Goal: Transaction & Acquisition: Obtain resource

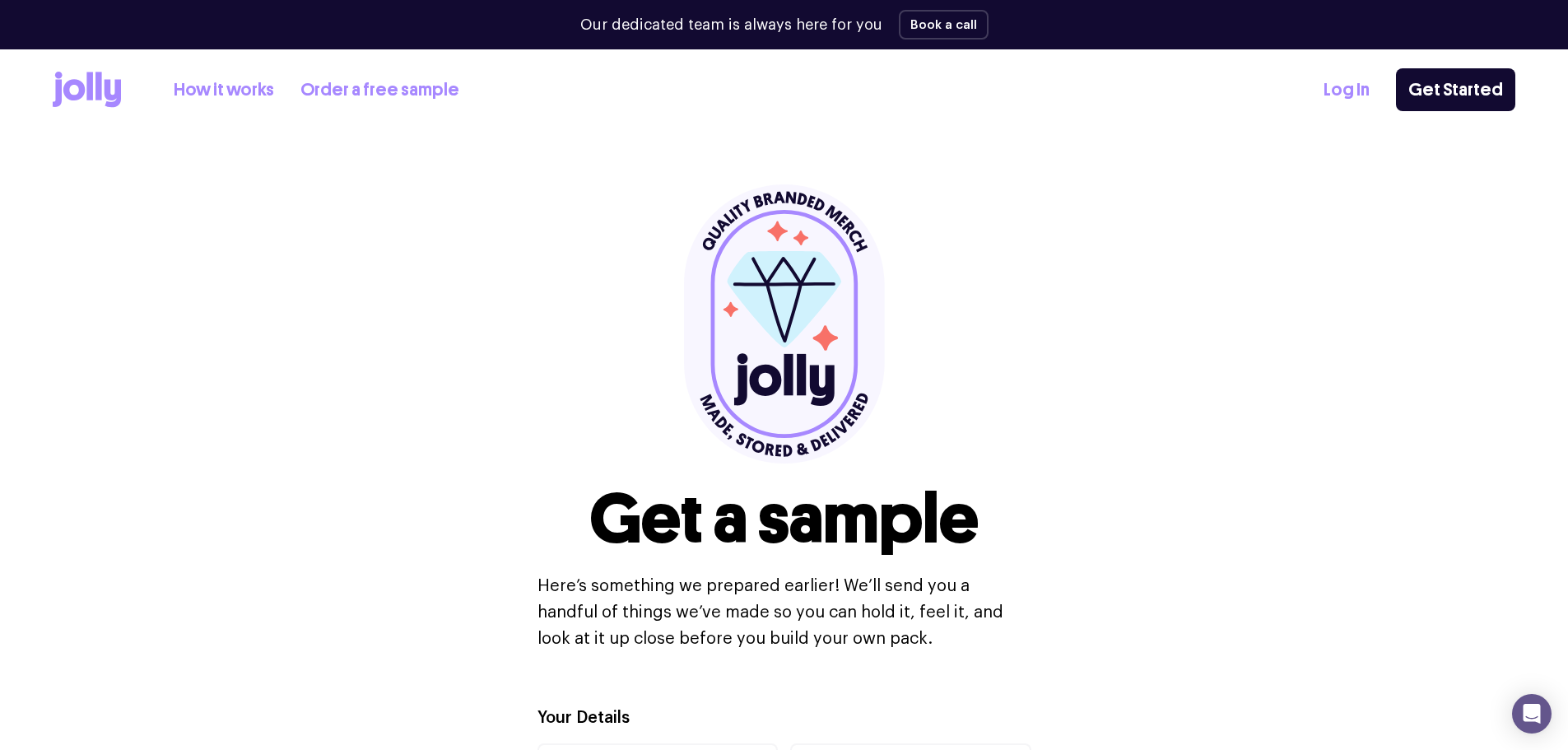
click at [96, 88] on icon at bounding box center [99, 85] width 7 height 28
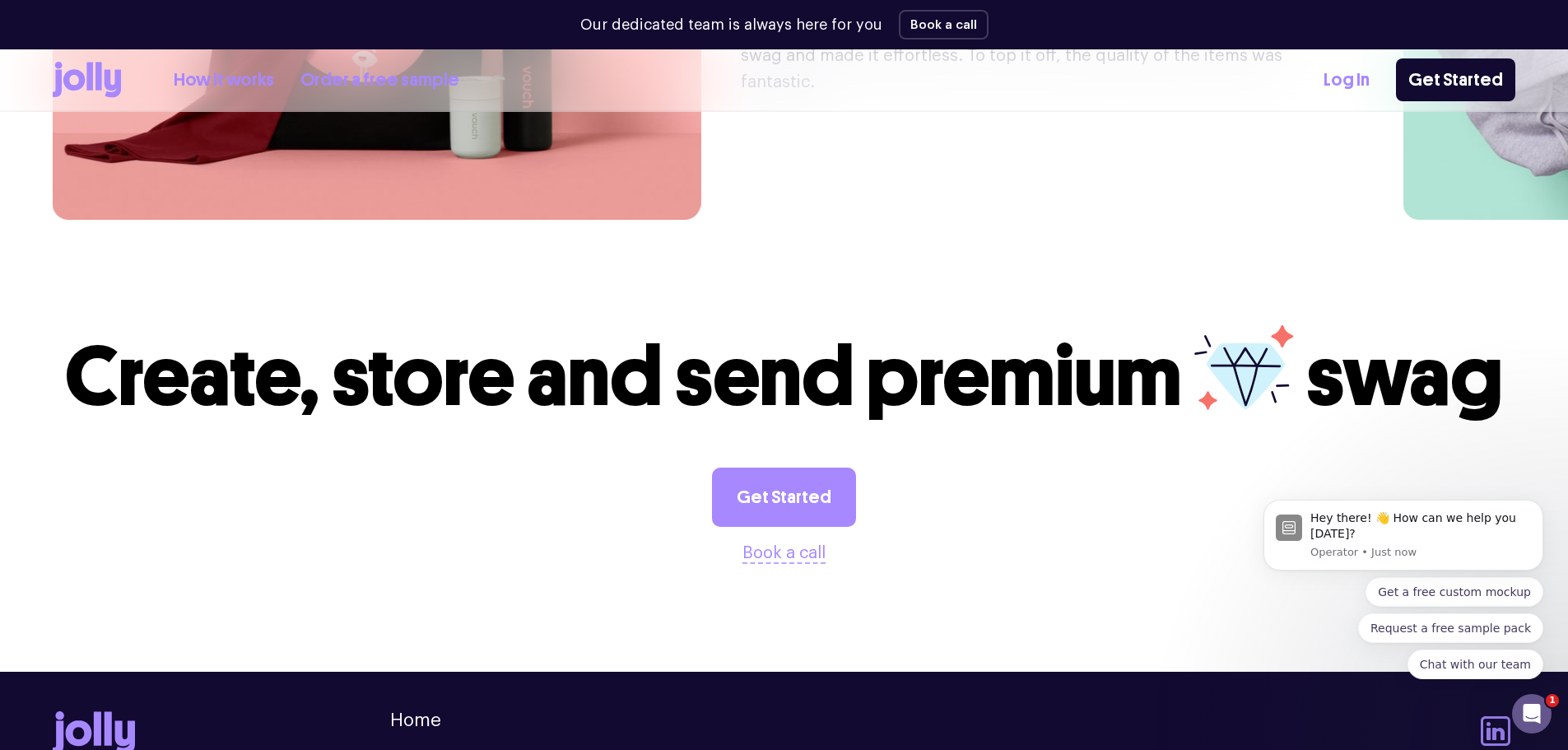
scroll to position [4447, 0]
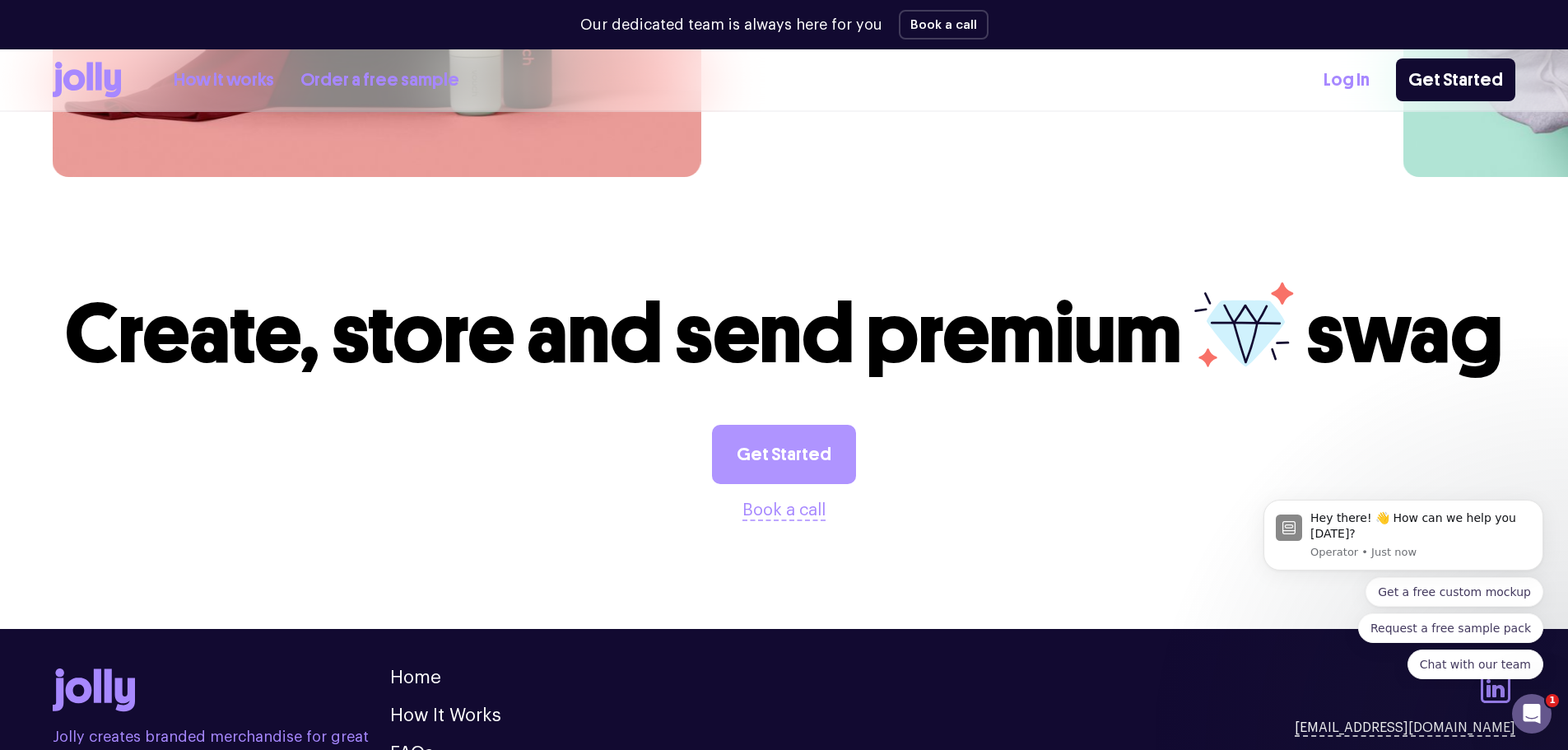
click at [794, 425] on link "Get Started" at bounding box center [784, 455] width 144 height 60
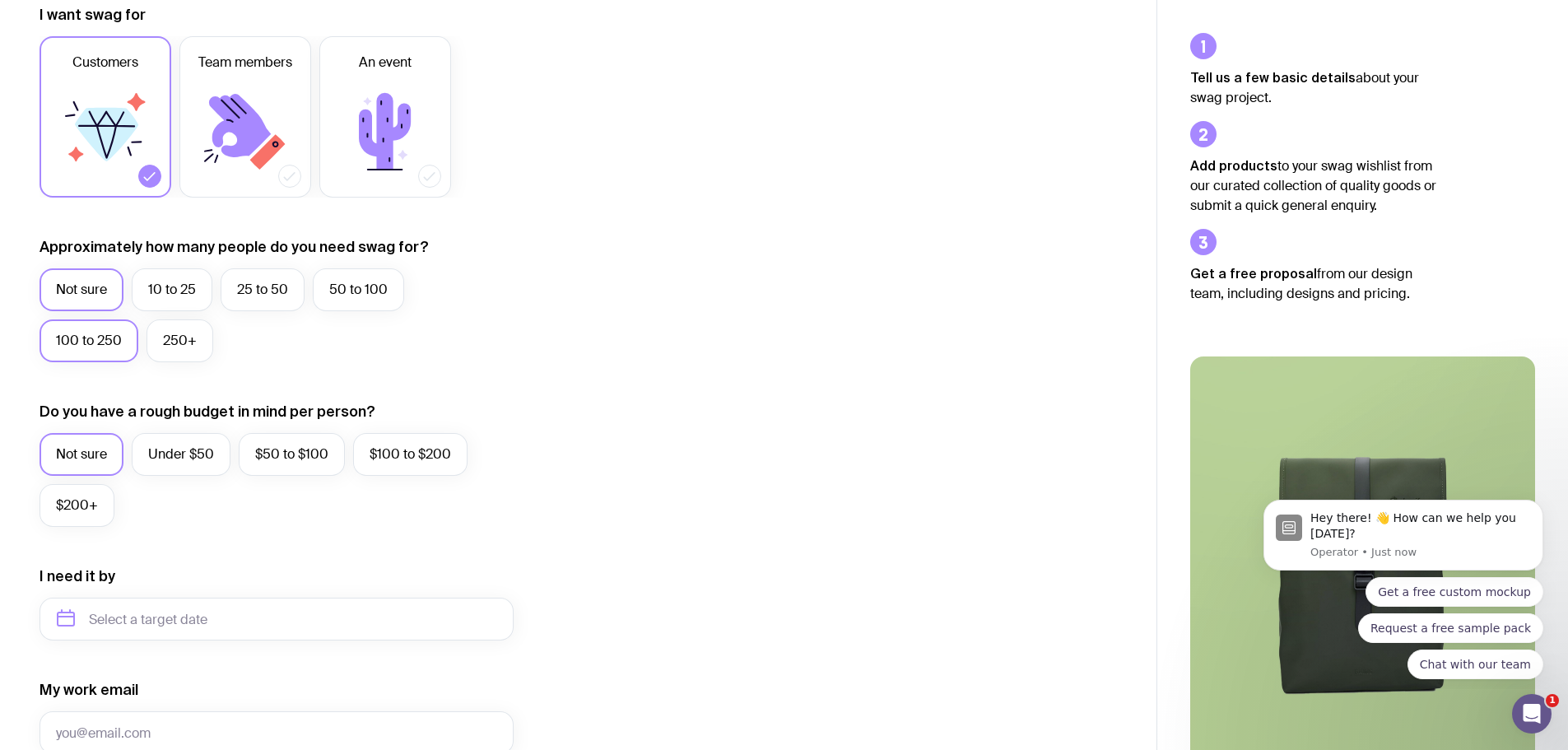
click at [88, 341] on label "100 to 250" at bounding box center [89, 341] width 99 height 43
click at [0, 0] on input "100 to 250" at bounding box center [0, 0] width 0 height 0
click at [188, 453] on label "Under $50" at bounding box center [181, 454] width 99 height 43
click at [0, 0] on input "Under $50" at bounding box center [0, 0] width 0 height 0
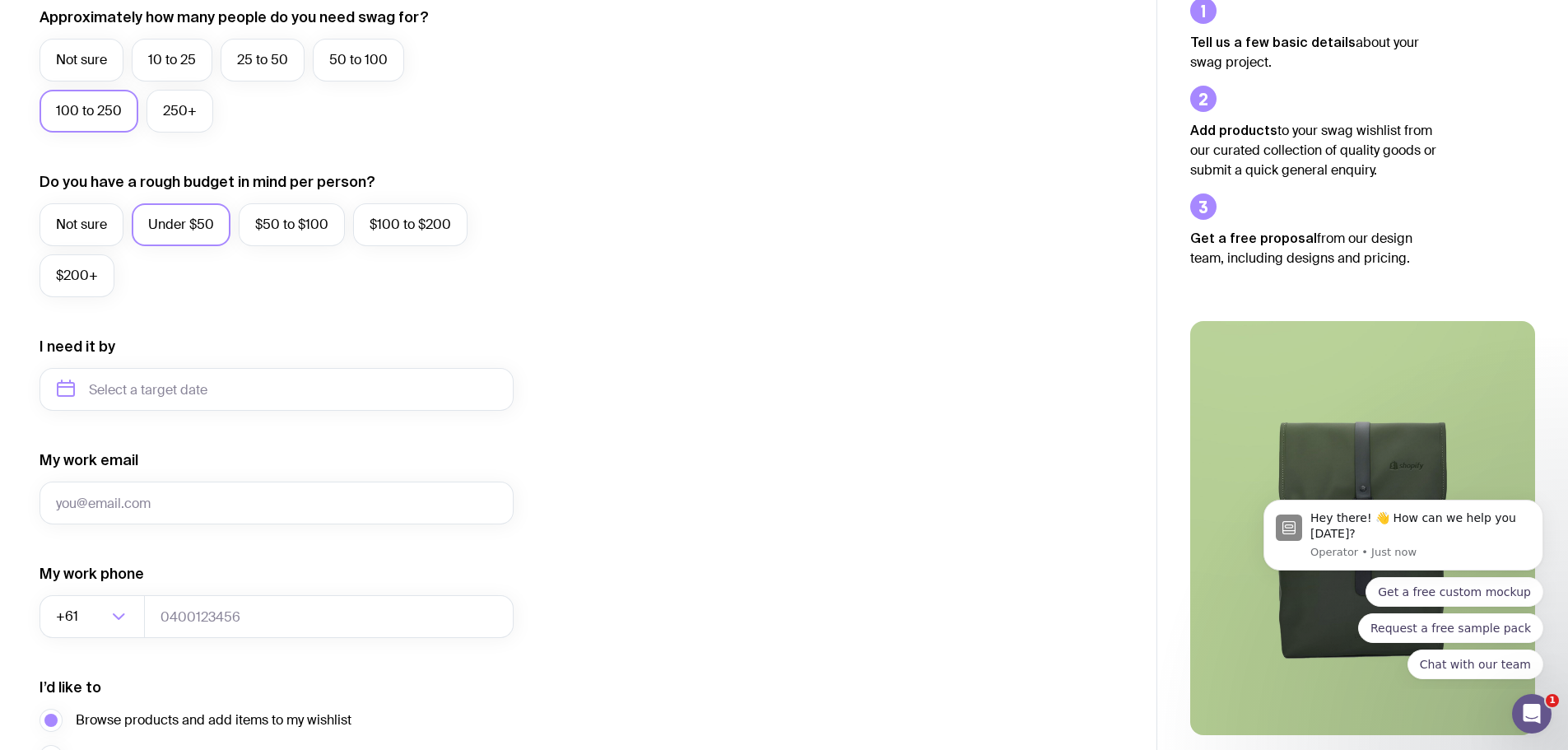
scroll to position [494, 0]
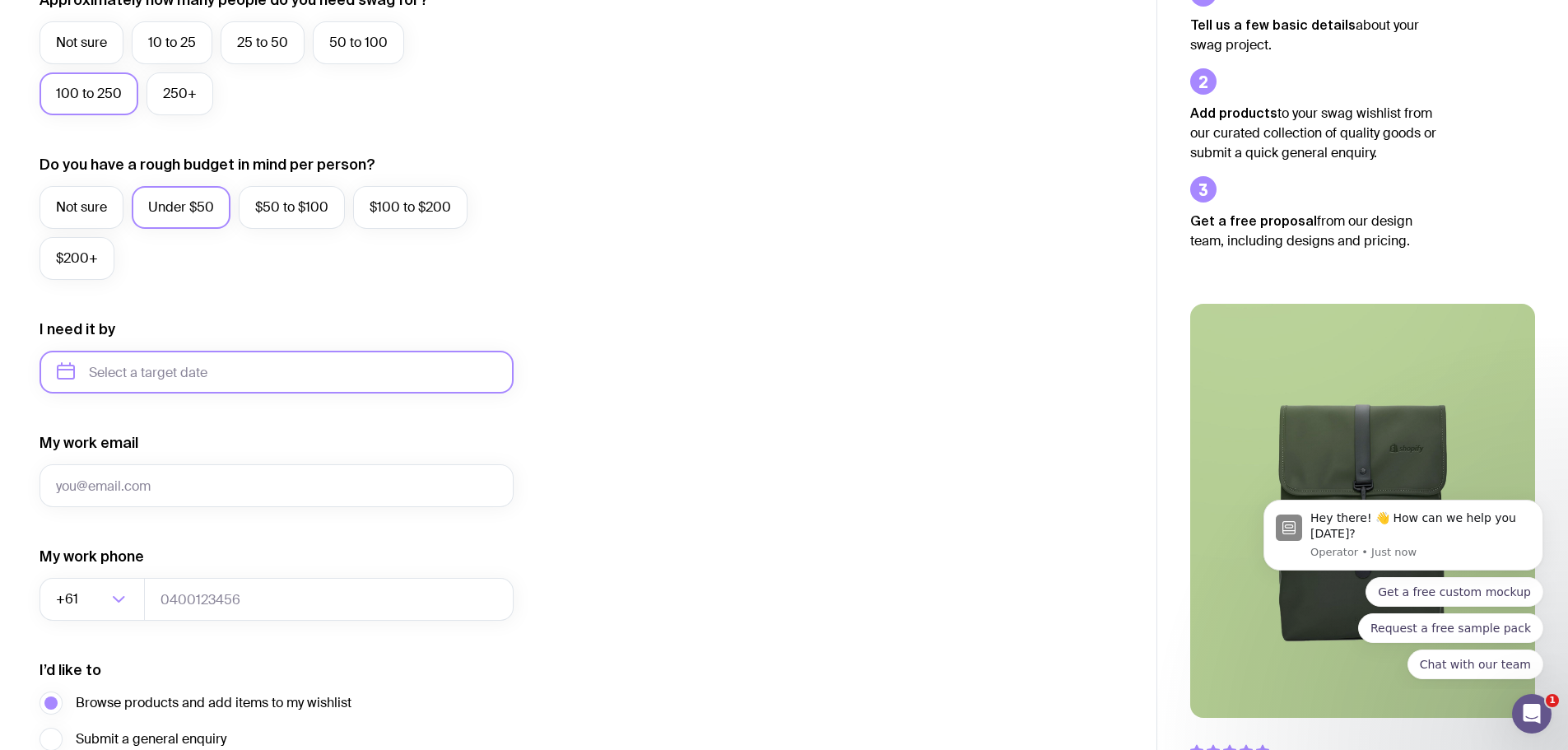
click at [129, 378] on input "text" at bounding box center [276, 372] width 474 height 43
click at [145, 575] on button "Nov" at bounding box center [144, 575] width 60 height 33
type input "[DATE]"
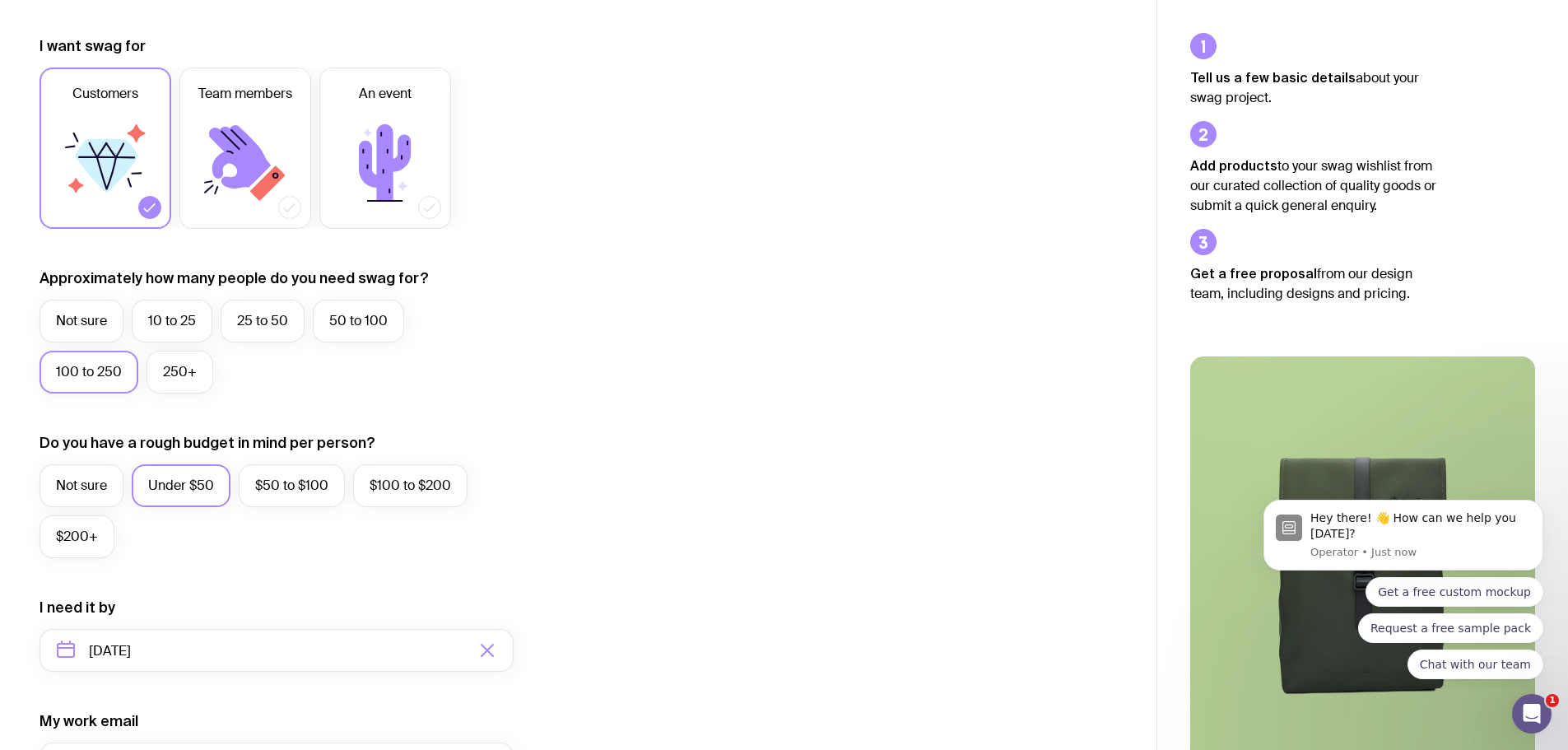
scroll to position [156, 0]
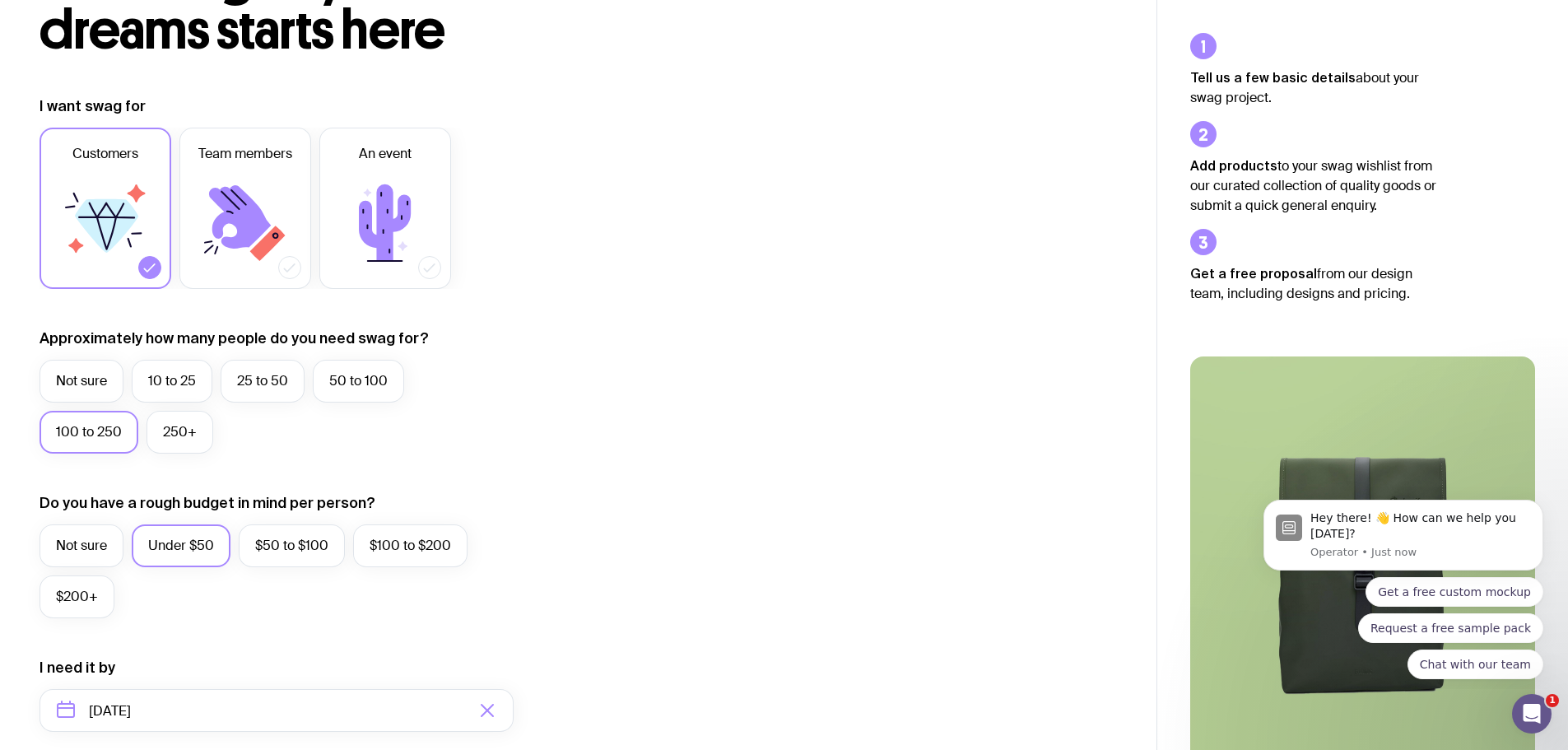
click at [1289, 646] on div "Get a free custom mockup Request a free sample pack Chat with our team" at bounding box center [1404, 628] width 280 height 102
click at [399, 214] on icon at bounding box center [385, 222] width 52 height 76
click at [0, 0] on input "An event" at bounding box center [0, 0] width 0 height 0
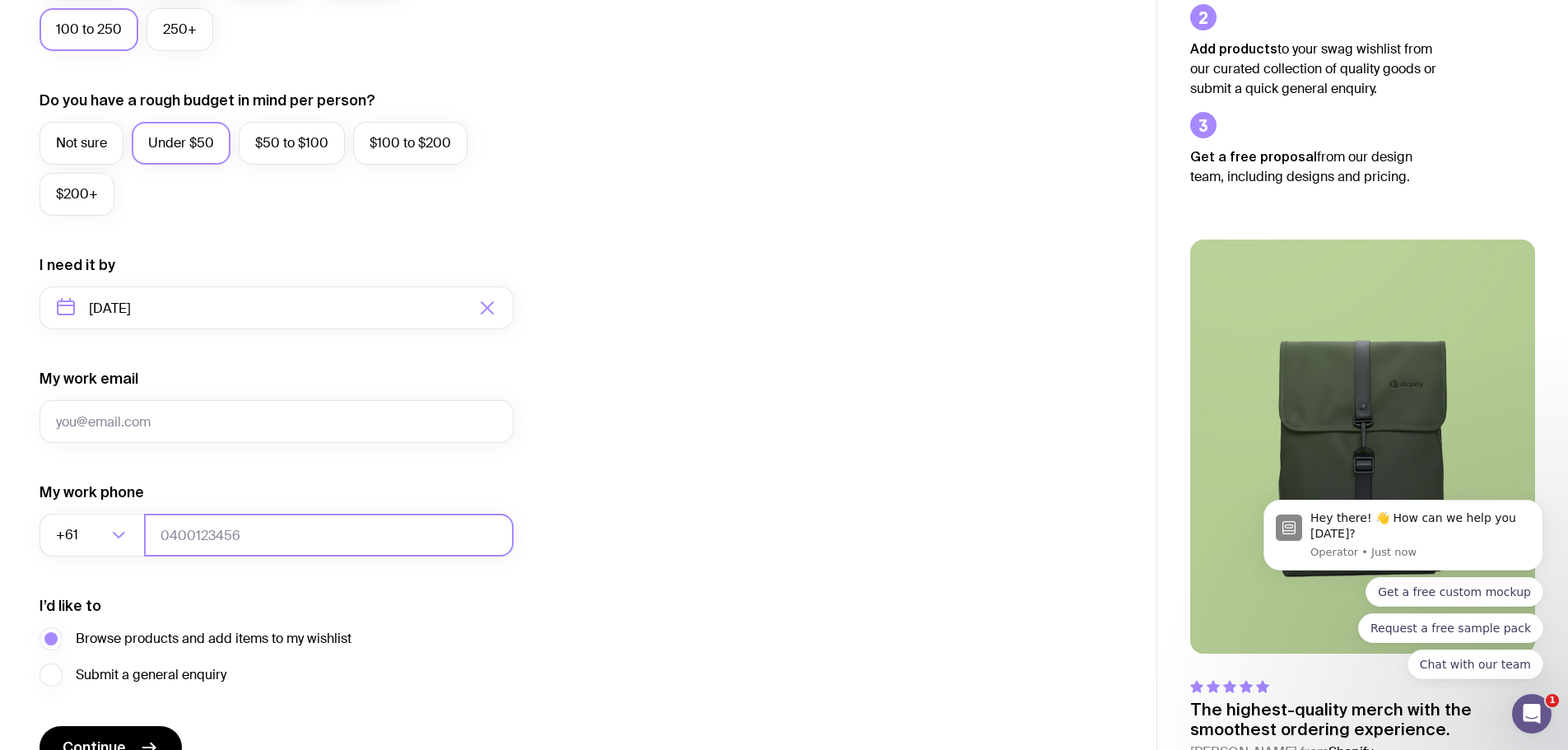
scroll to position [567, 0]
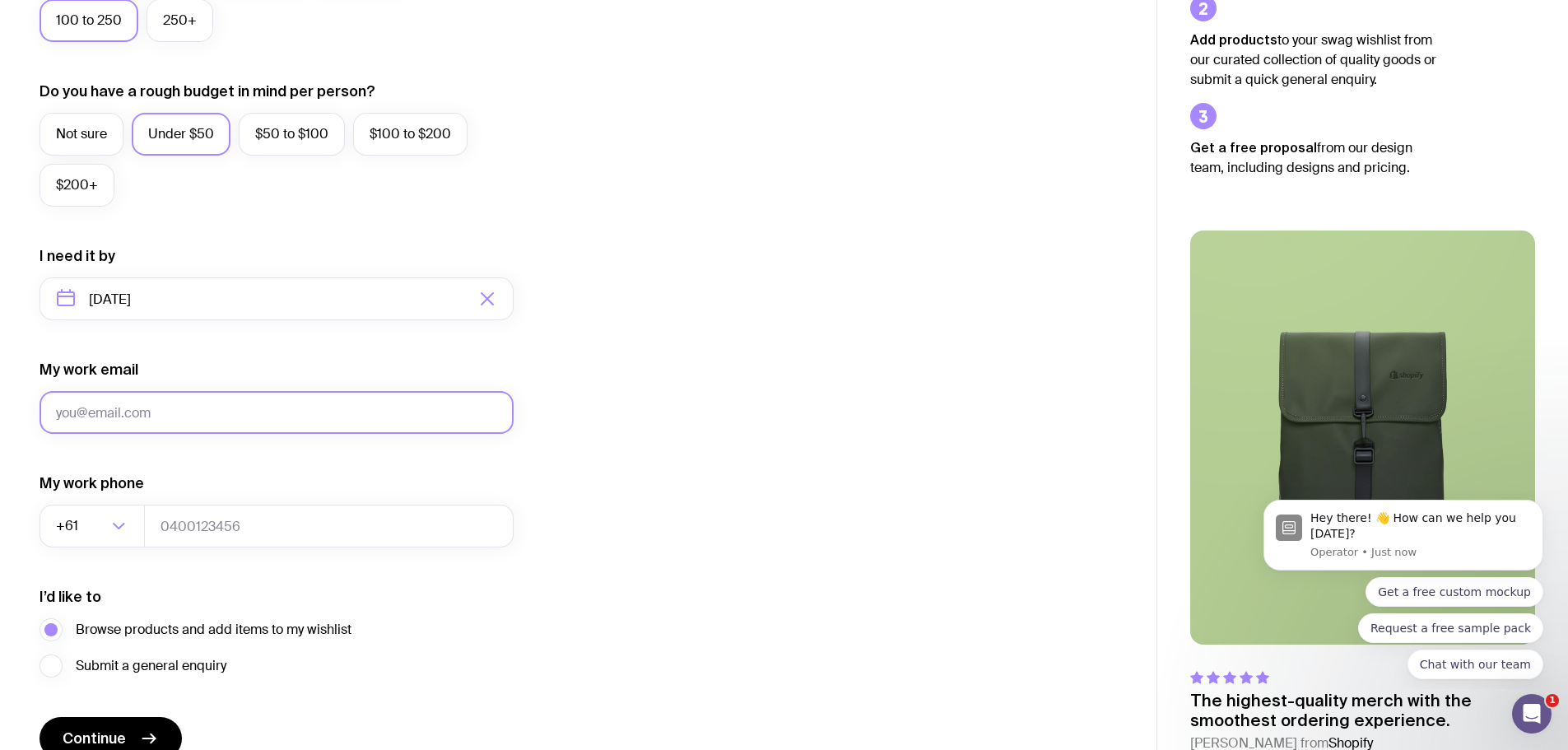
click at [94, 417] on input "My work email" at bounding box center [276, 412] width 474 height 43
type input "[PERSON_NAME][EMAIL_ADDRESS][PERSON_NAME][DOMAIN_NAME]"
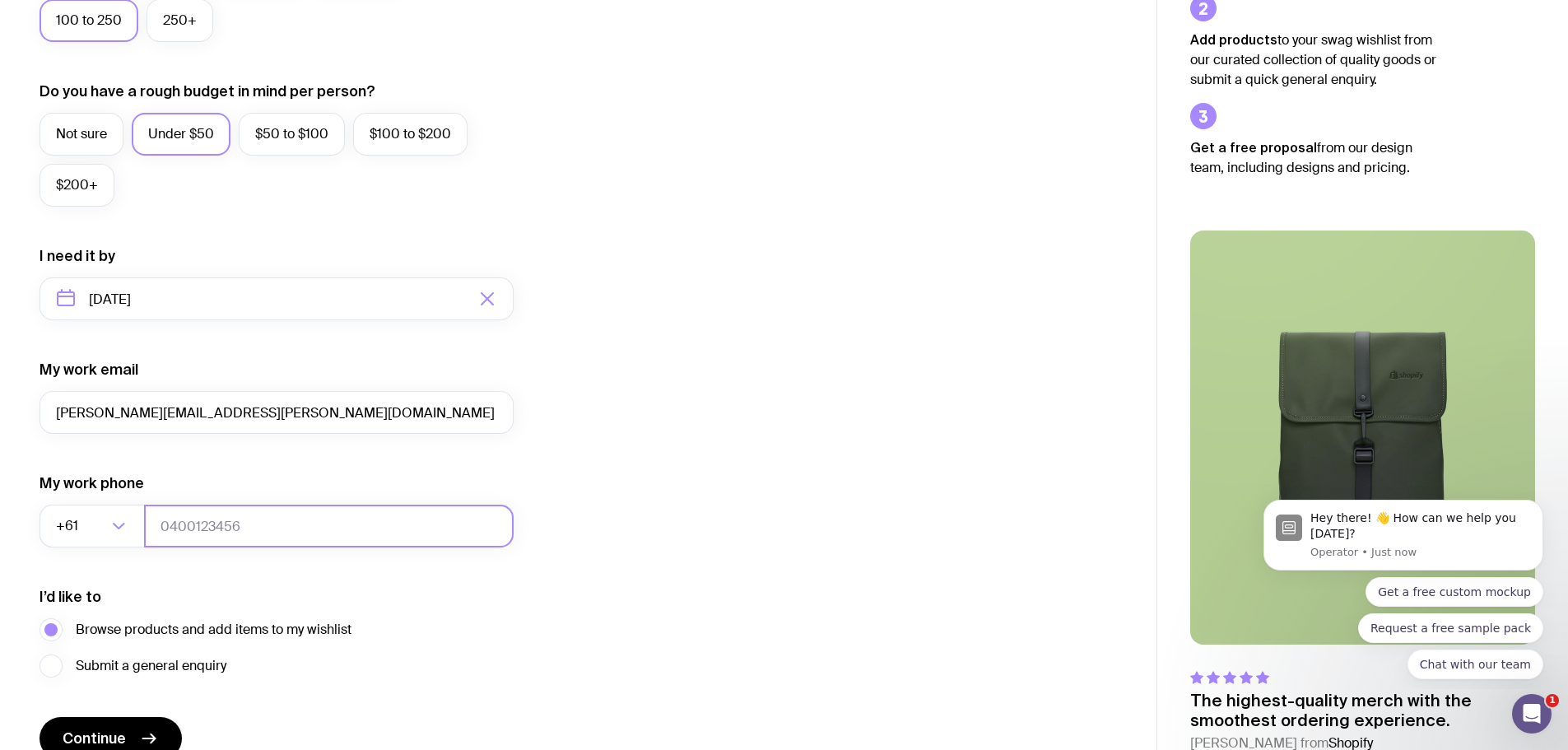
click at [169, 529] on input "tel" at bounding box center [329, 526] width 370 height 43
type input "422447905"
click at [491, 608] on div "I’d like to Browse products and add items to my wishlist Submit a general enqui…" at bounding box center [276, 633] width 474 height 91
click at [51, 666] on label "Submit a general enquiry" at bounding box center [132, 665] width 187 height 23
click at [0, 0] on input "Submit a general enquiry" at bounding box center [0, 0] width 0 height 0
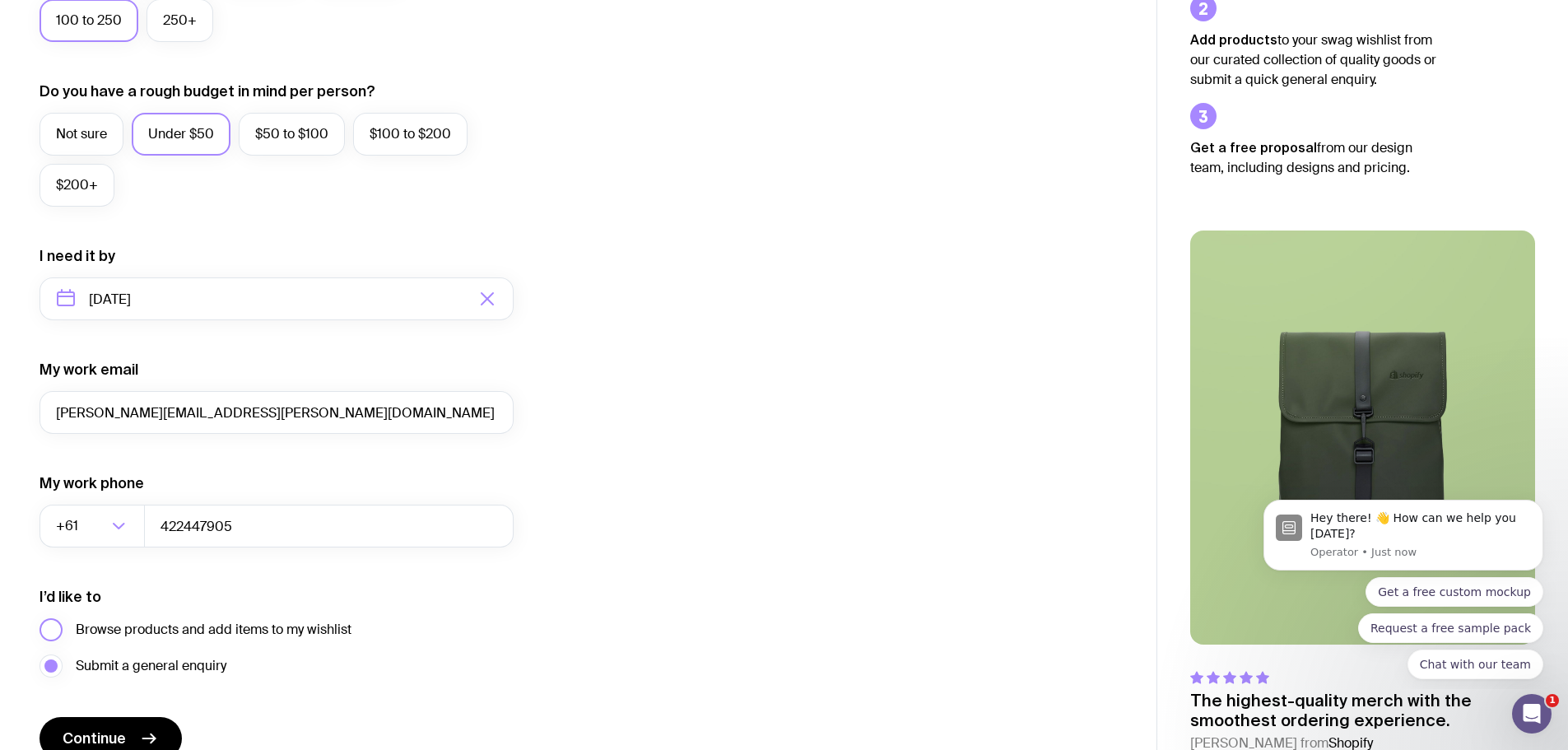
click at [55, 628] on label "Browse products and add items to my wishlist" at bounding box center [195, 629] width 312 height 23
click at [0, 0] on input "Browse products and add items to my wishlist" at bounding box center [0, 0] width 0 height 0
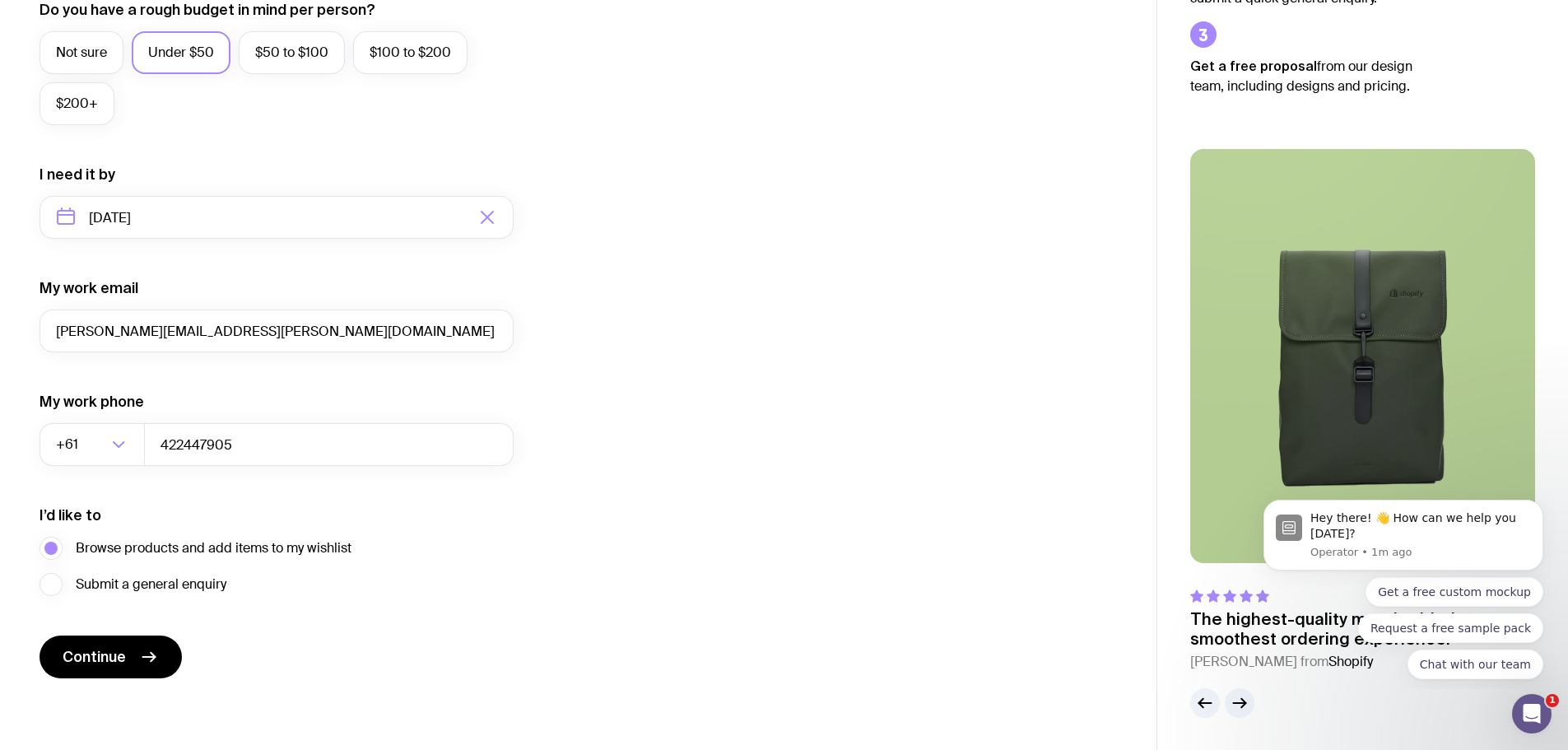
scroll to position [650, 0]
click at [107, 651] on span "Continue" at bounding box center [95, 657] width 64 height 20
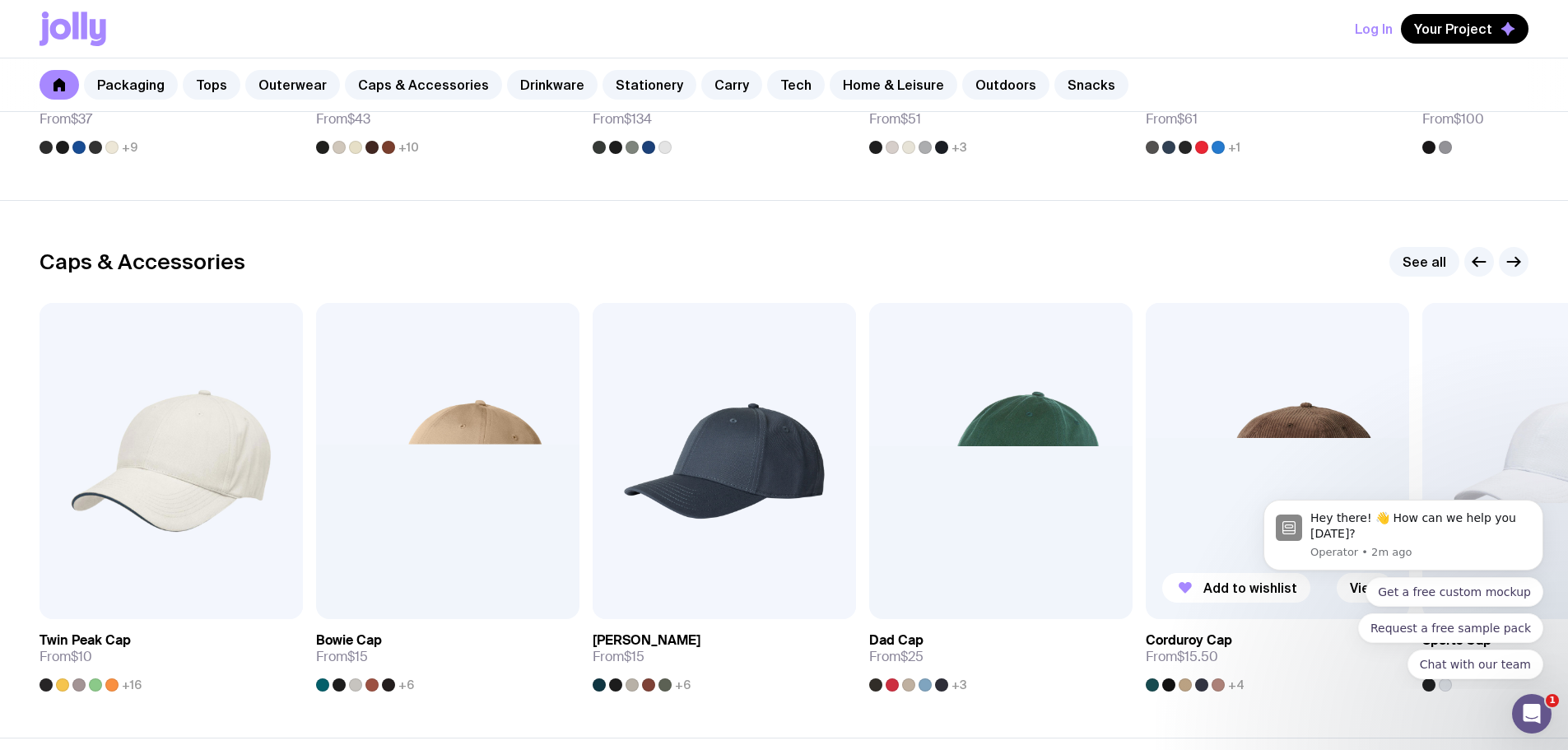
scroll to position [1812, 0]
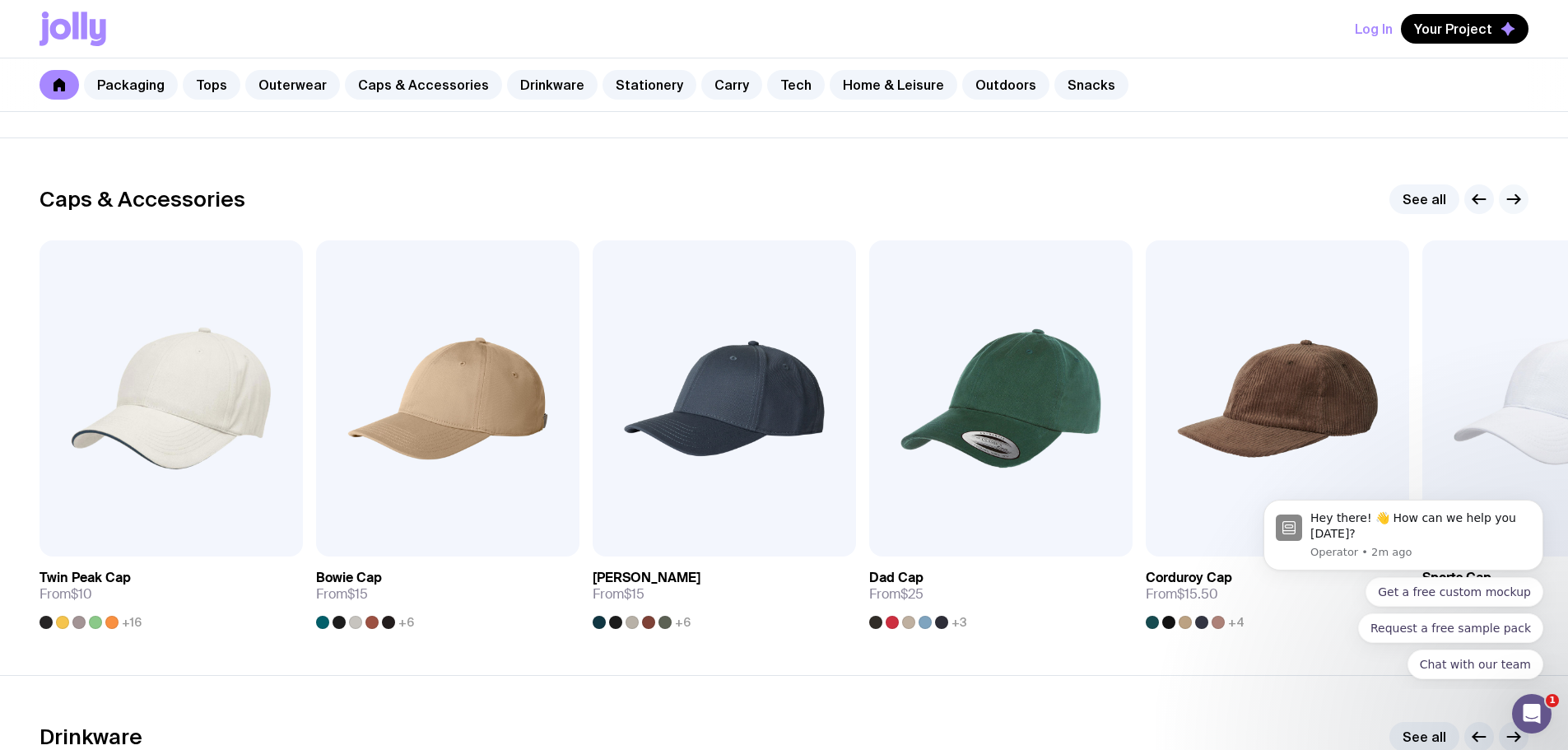
click at [1518, 195] on icon "button" at bounding box center [1514, 200] width 20 height 20
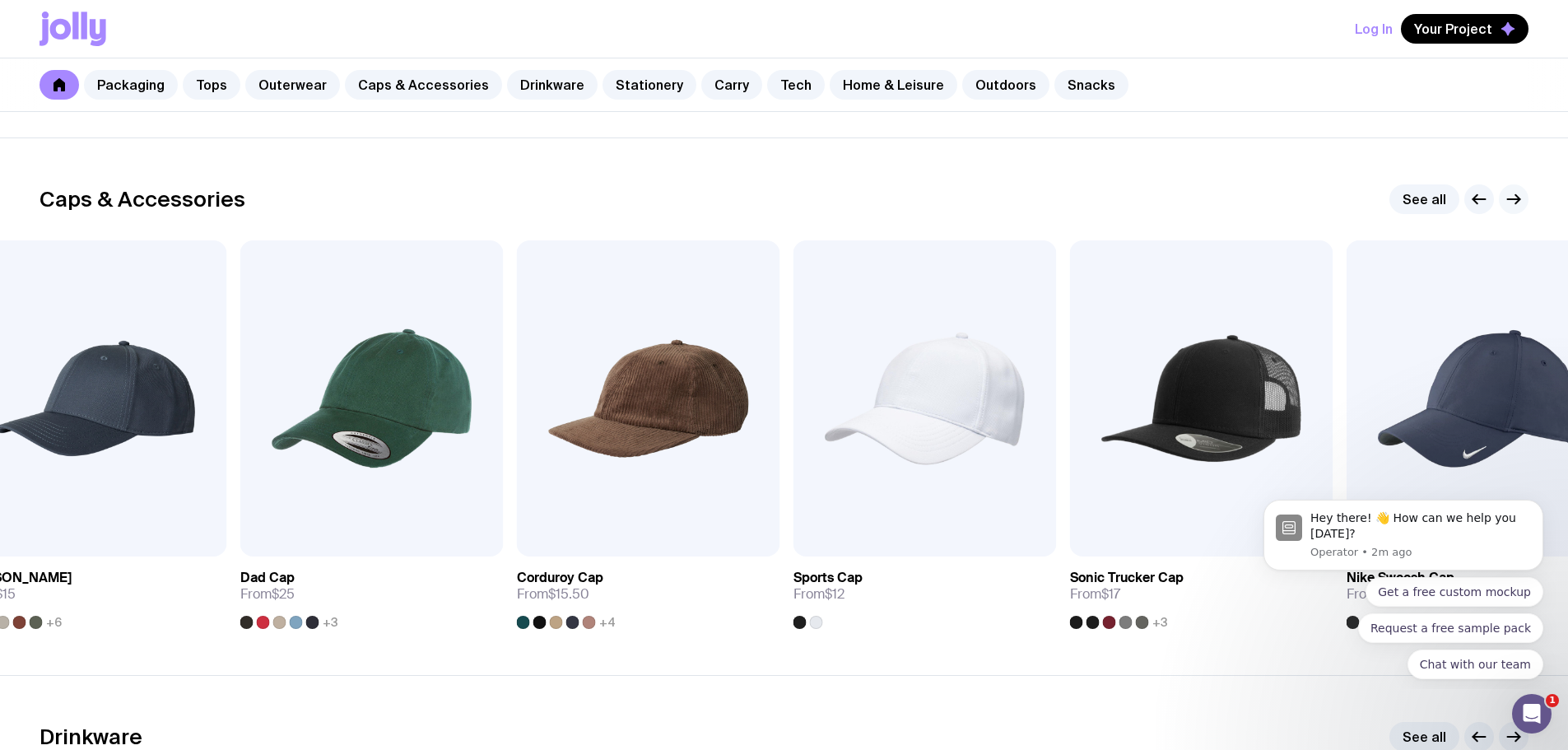
click at [1518, 195] on icon "button" at bounding box center [1514, 200] width 20 height 20
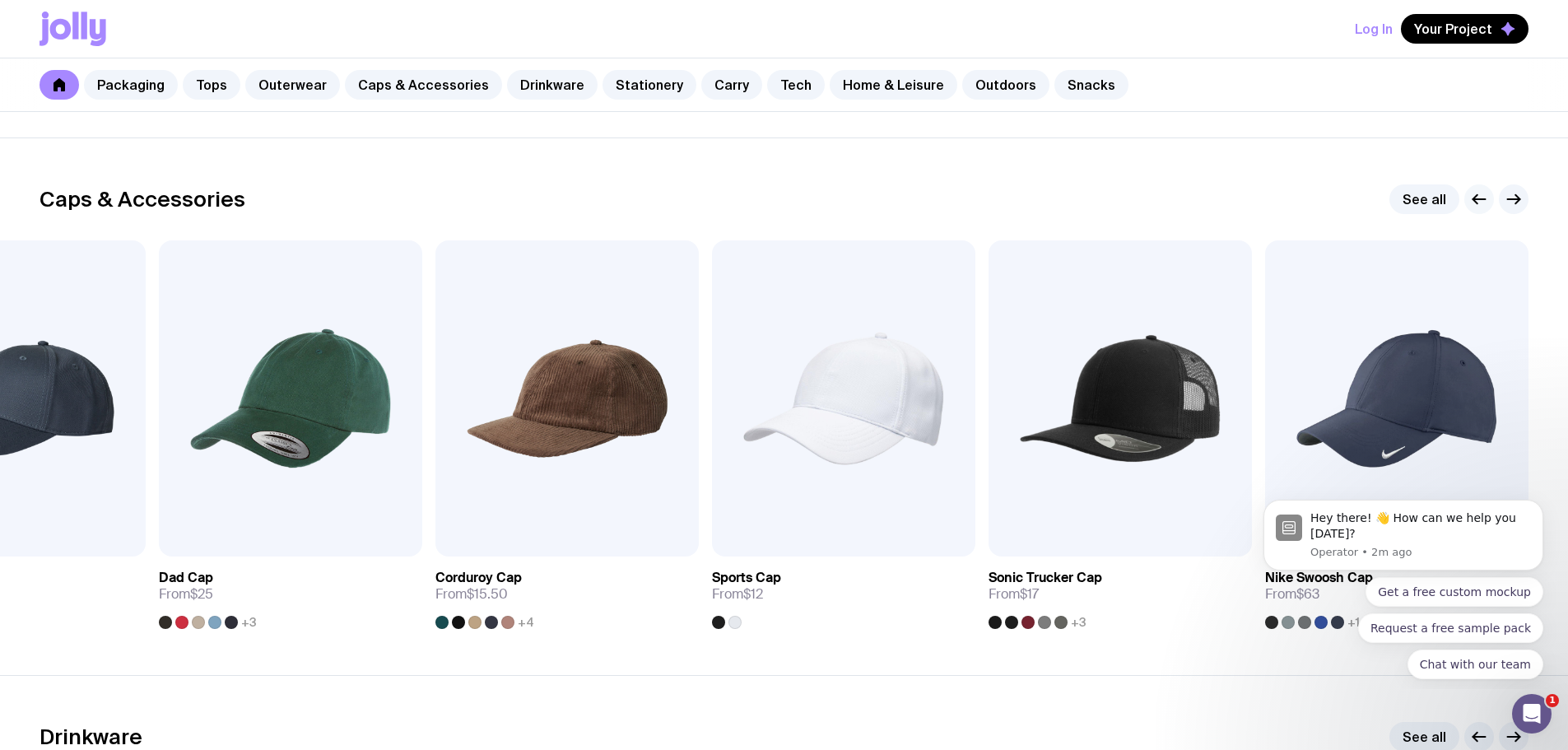
click at [1477, 201] on icon "button" at bounding box center [1479, 200] width 20 height 20
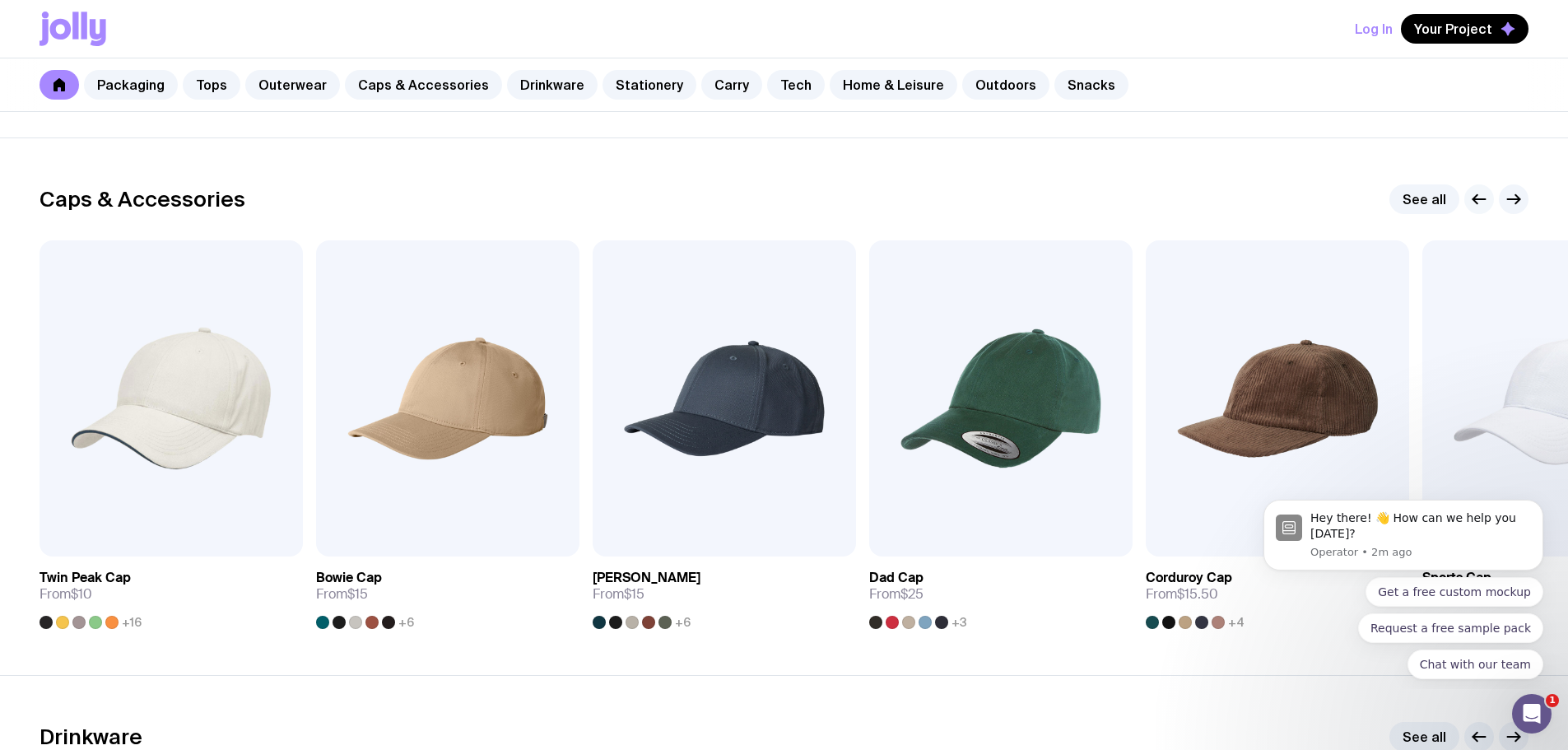
click at [1477, 201] on icon "button" at bounding box center [1479, 200] width 20 height 20
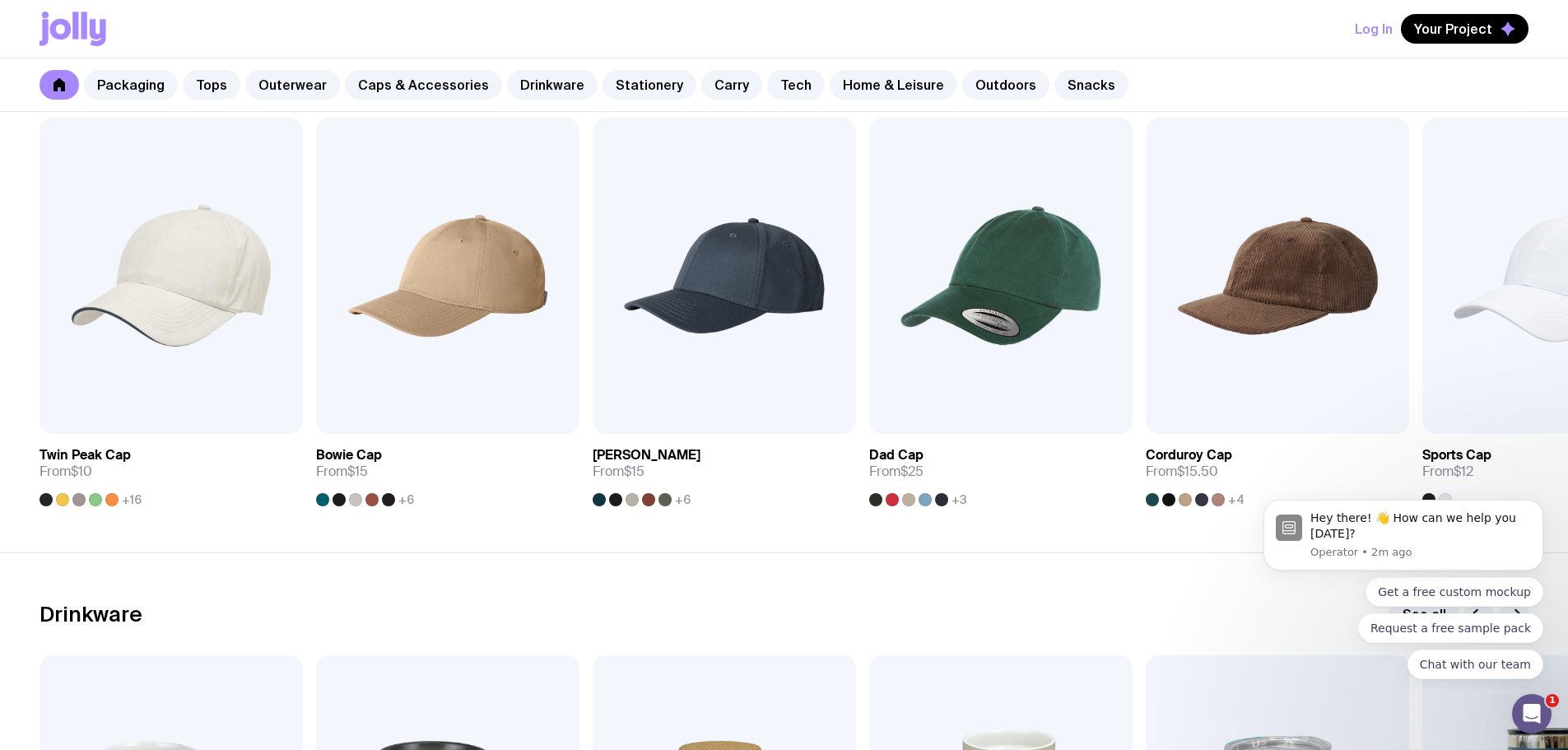
scroll to position [2306, 0]
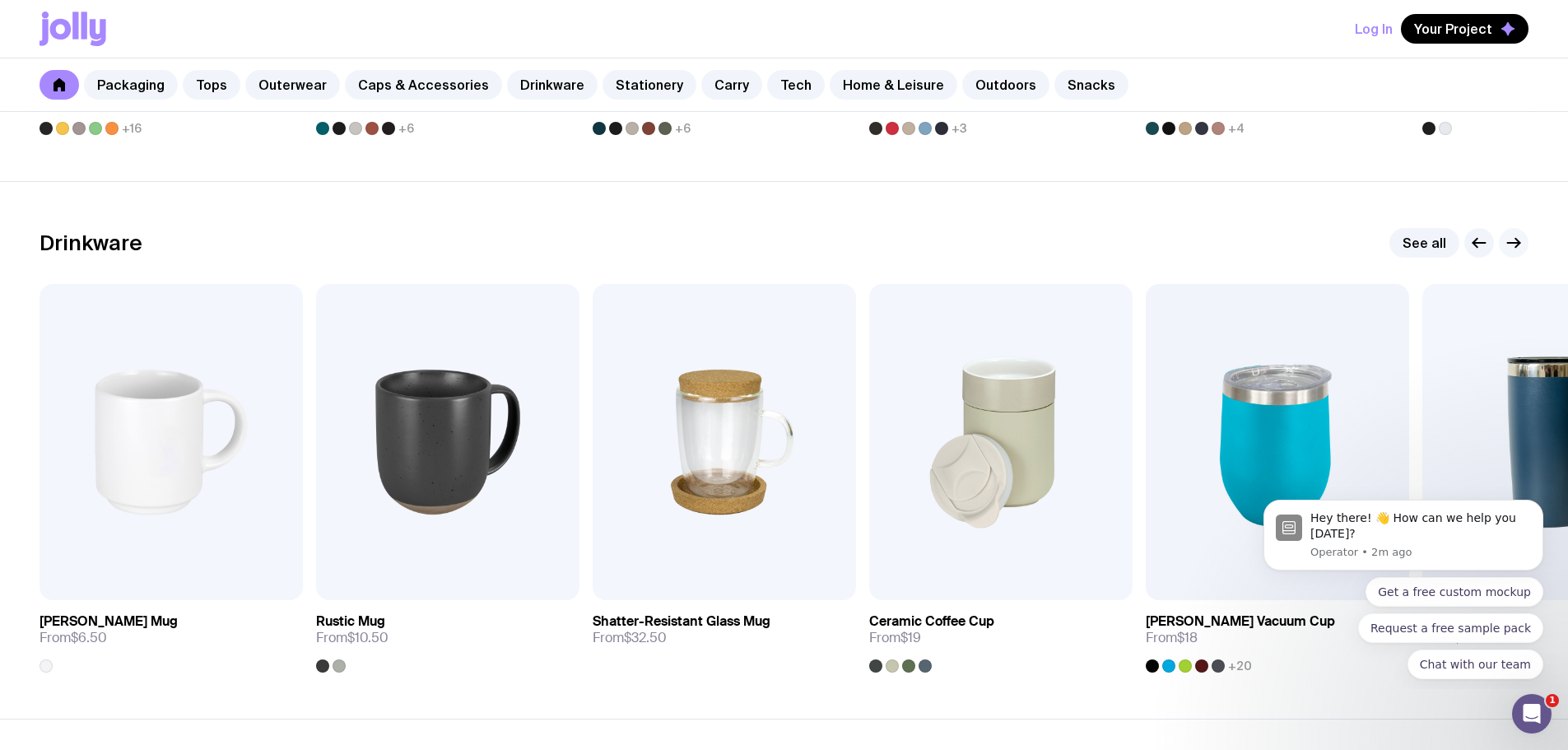
click at [1519, 241] on icon "button" at bounding box center [1514, 243] width 20 height 20
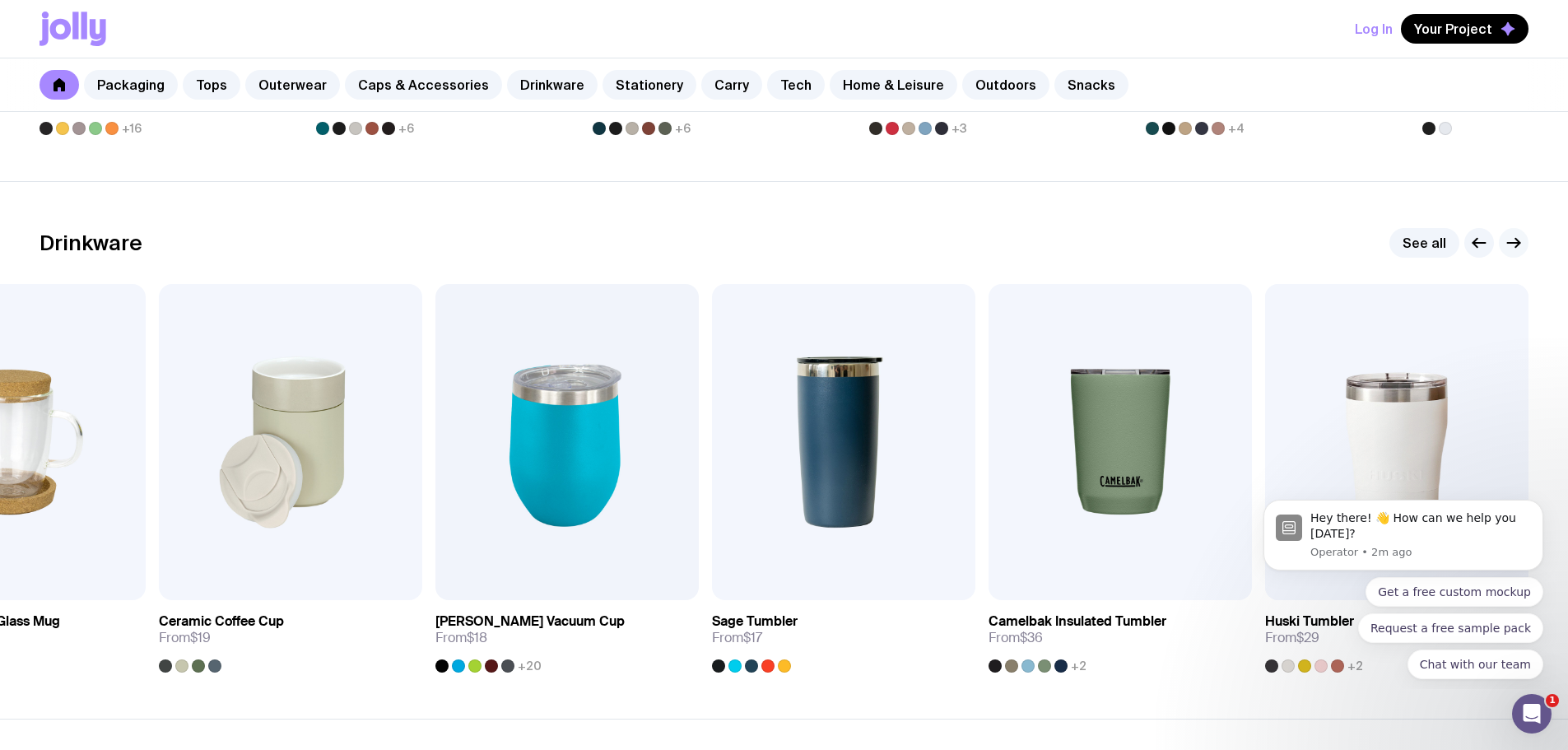
click at [1518, 241] on icon "button" at bounding box center [1517, 243] width 4 height 9
click at [1518, 243] on icon "button" at bounding box center [1514, 243] width 13 height 0
click at [1413, 409] on img at bounding box center [1397, 442] width 263 height 316
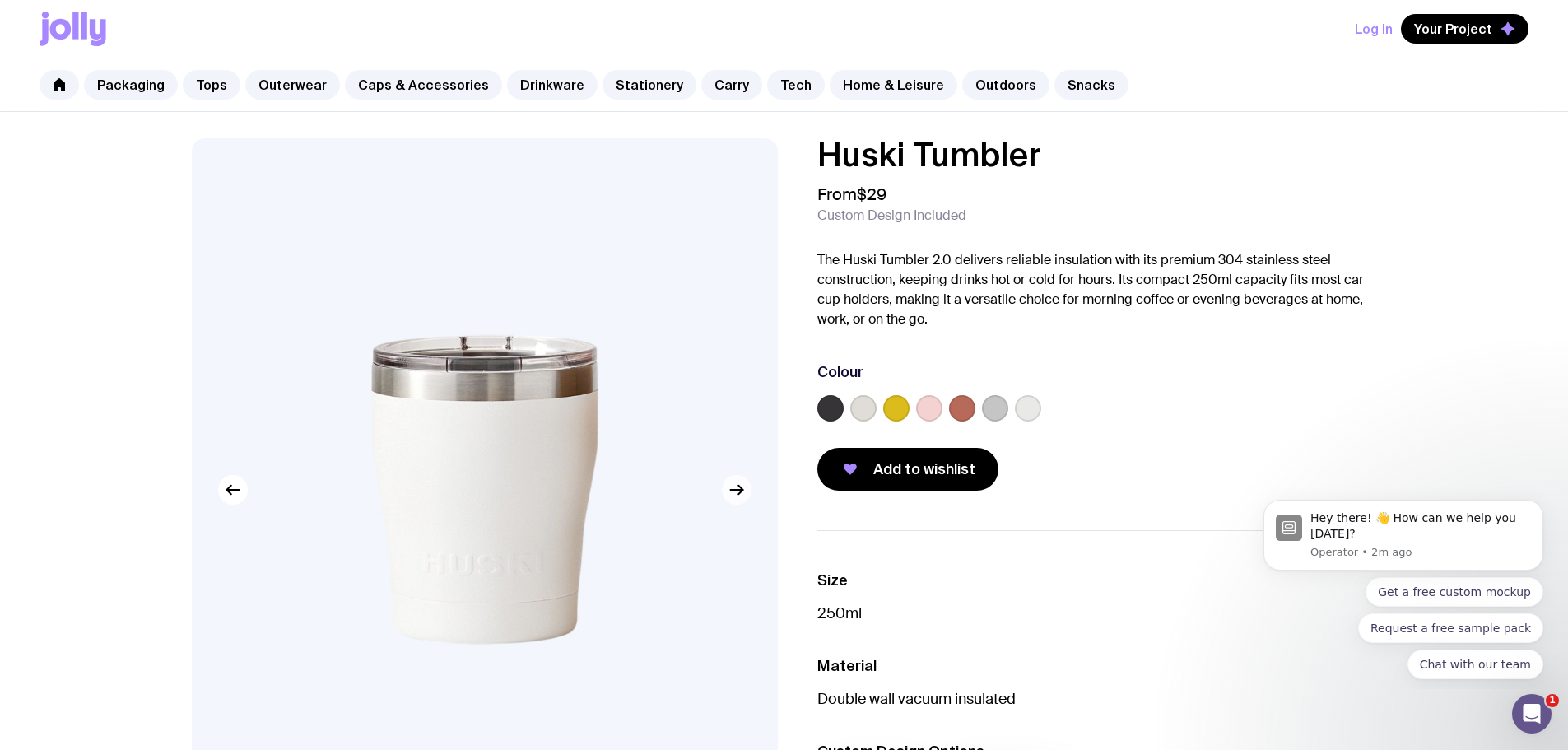
click at [740, 492] on icon "button" at bounding box center [740, 490] width 4 height 9
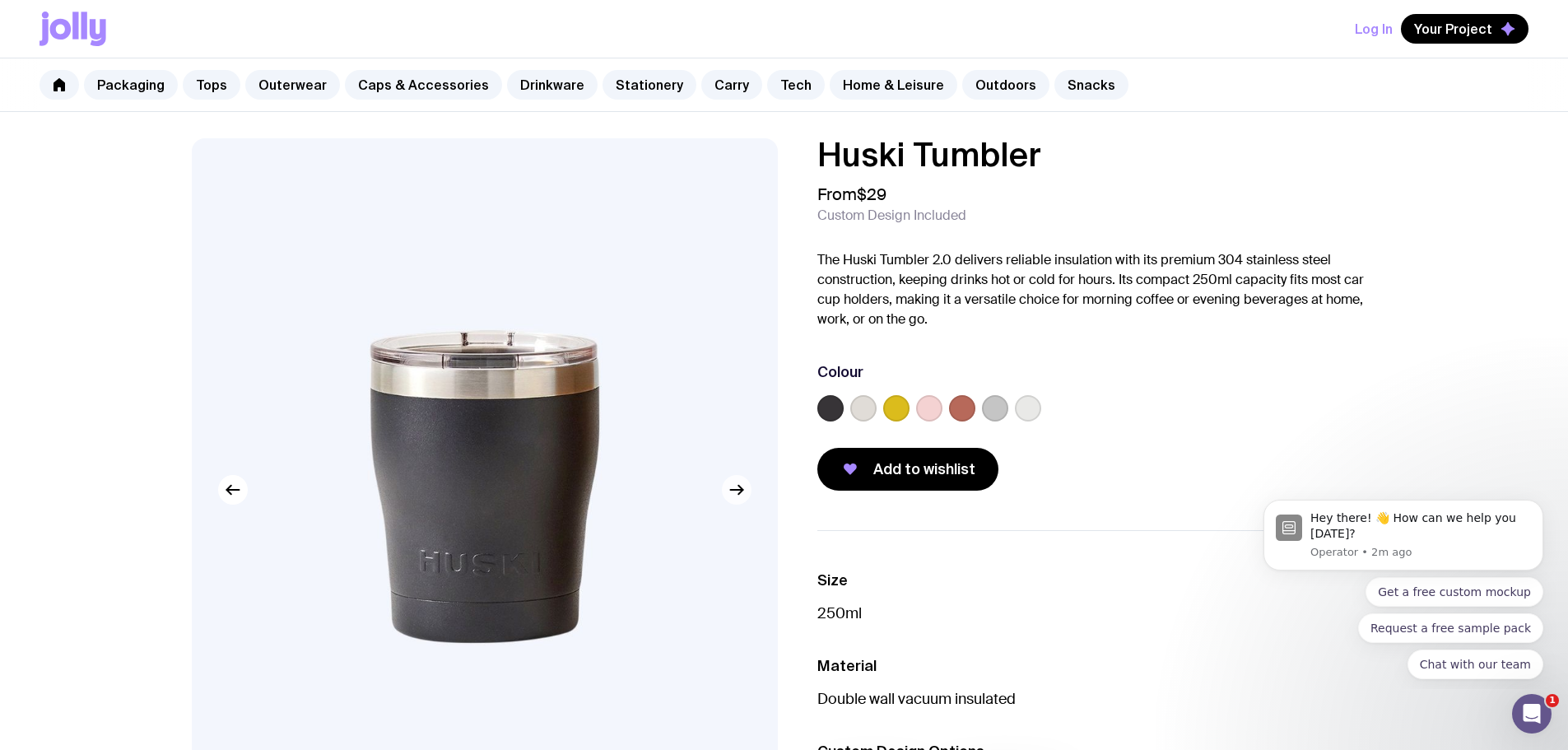
click at [739, 489] on icon "button" at bounding box center [737, 490] width 20 height 20
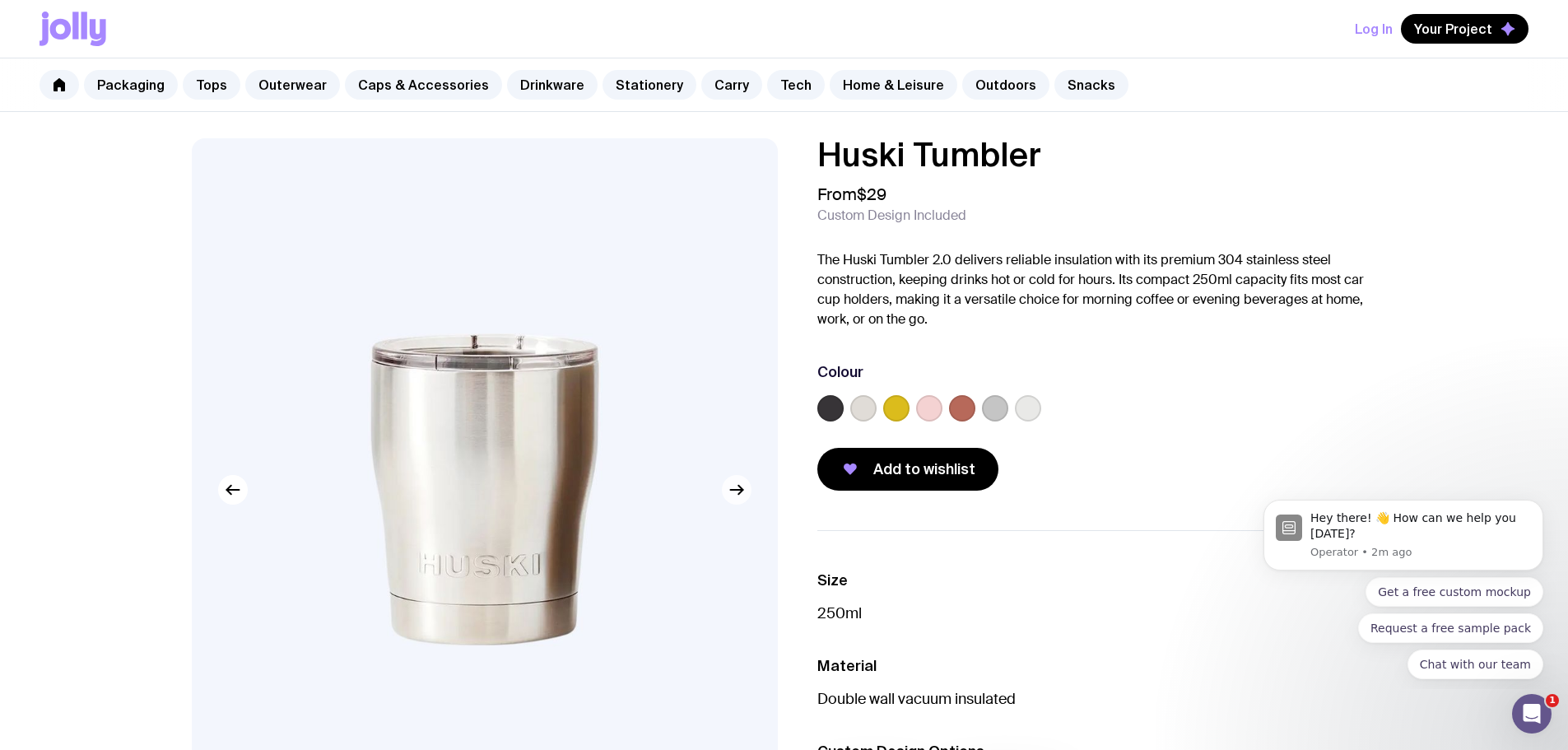
click at [739, 489] on icon "button" at bounding box center [737, 490] width 20 height 20
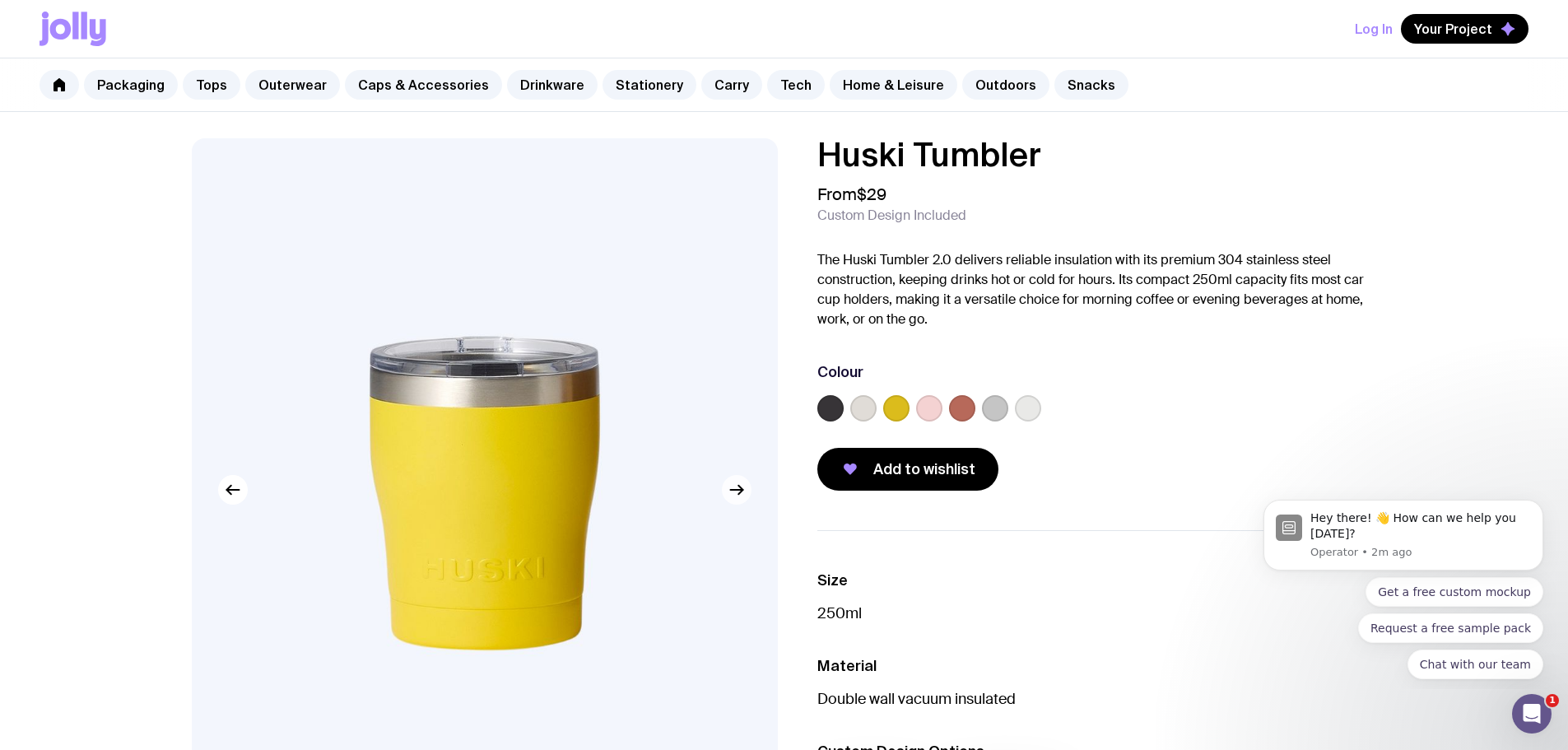
click at [739, 489] on icon "button" at bounding box center [737, 490] width 20 height 20
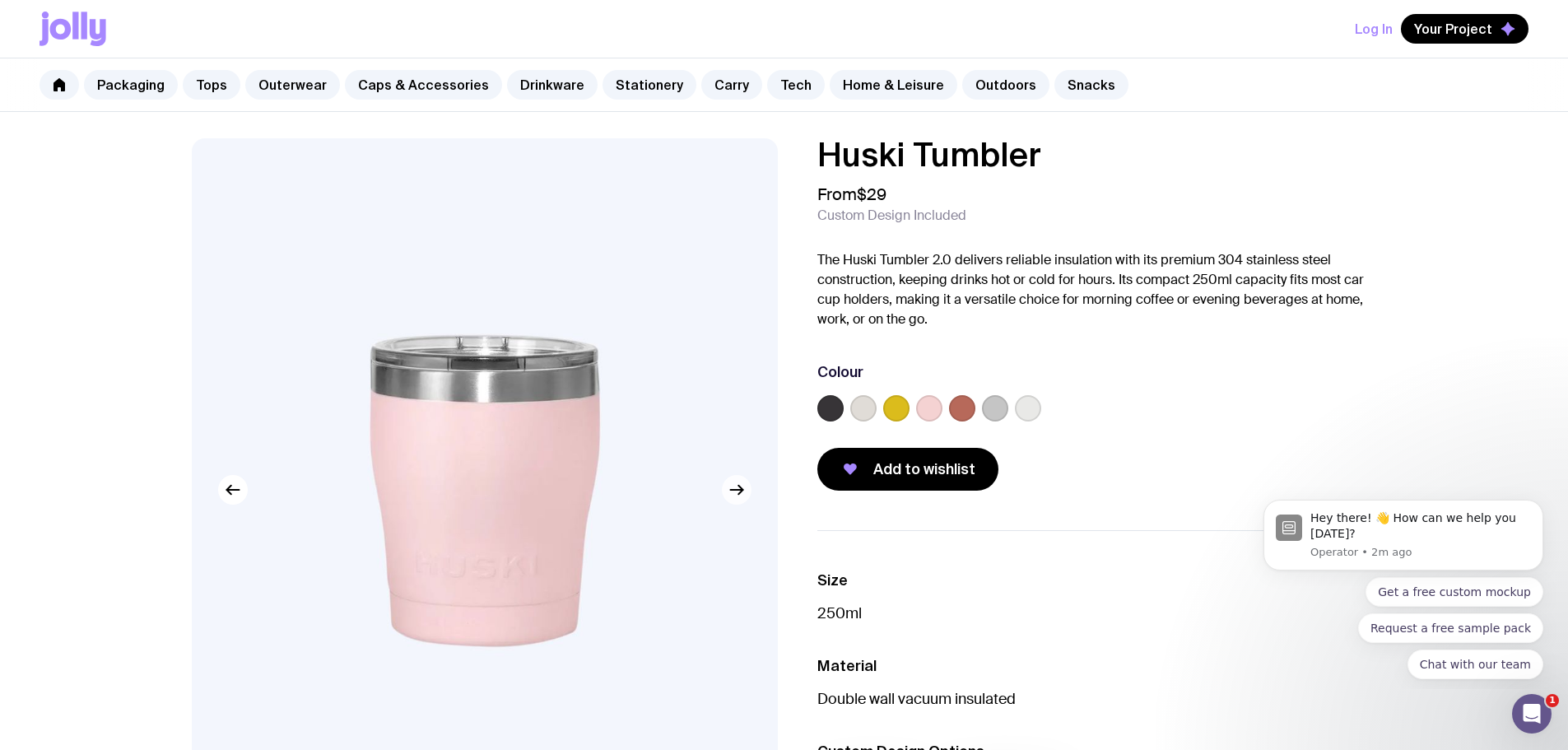
click at [739, 489] on icon "button" at bounding box center [737, 490] width 20 height 20
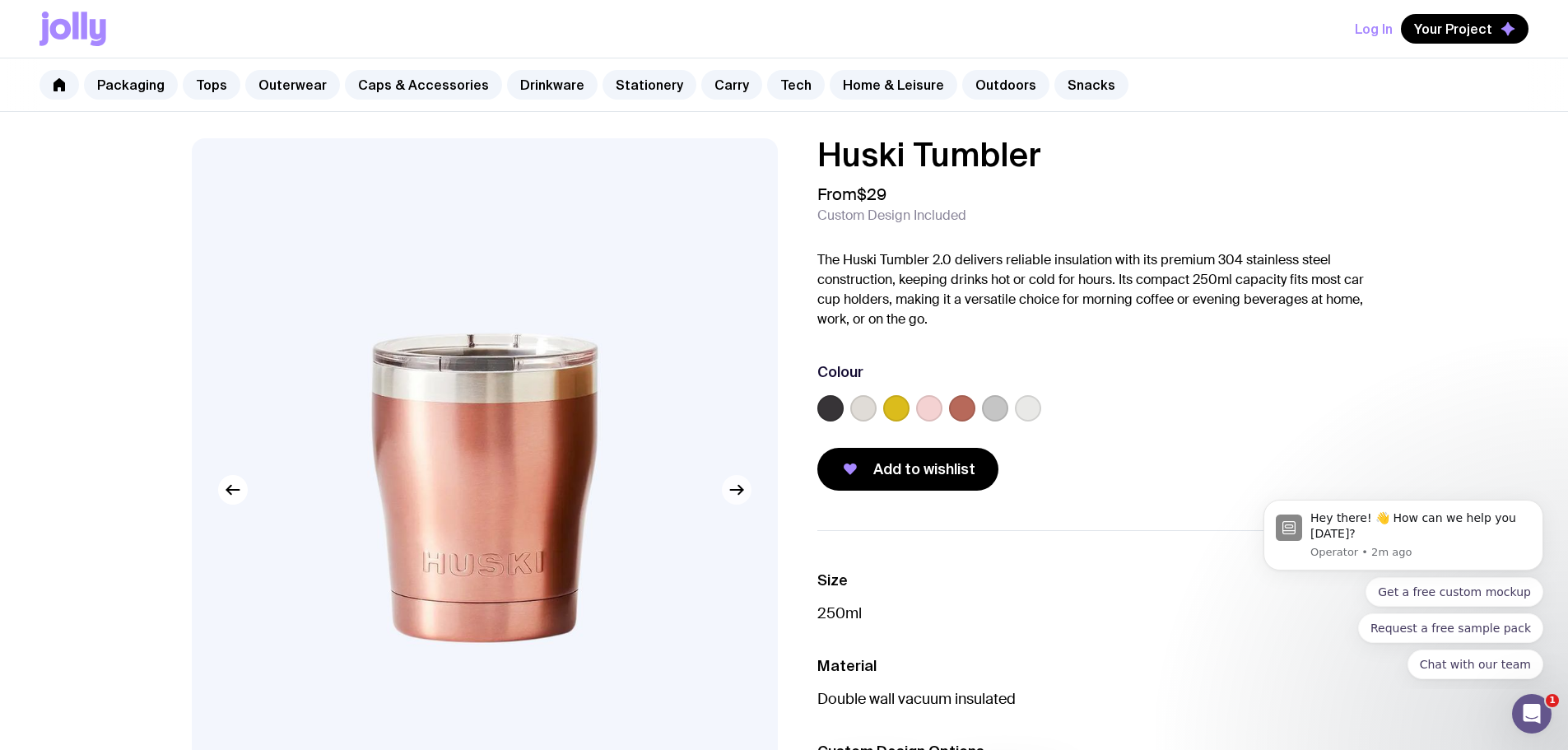
click at [739, 489] on icon "button" at bounding box center [737, 490] width 20 height 20
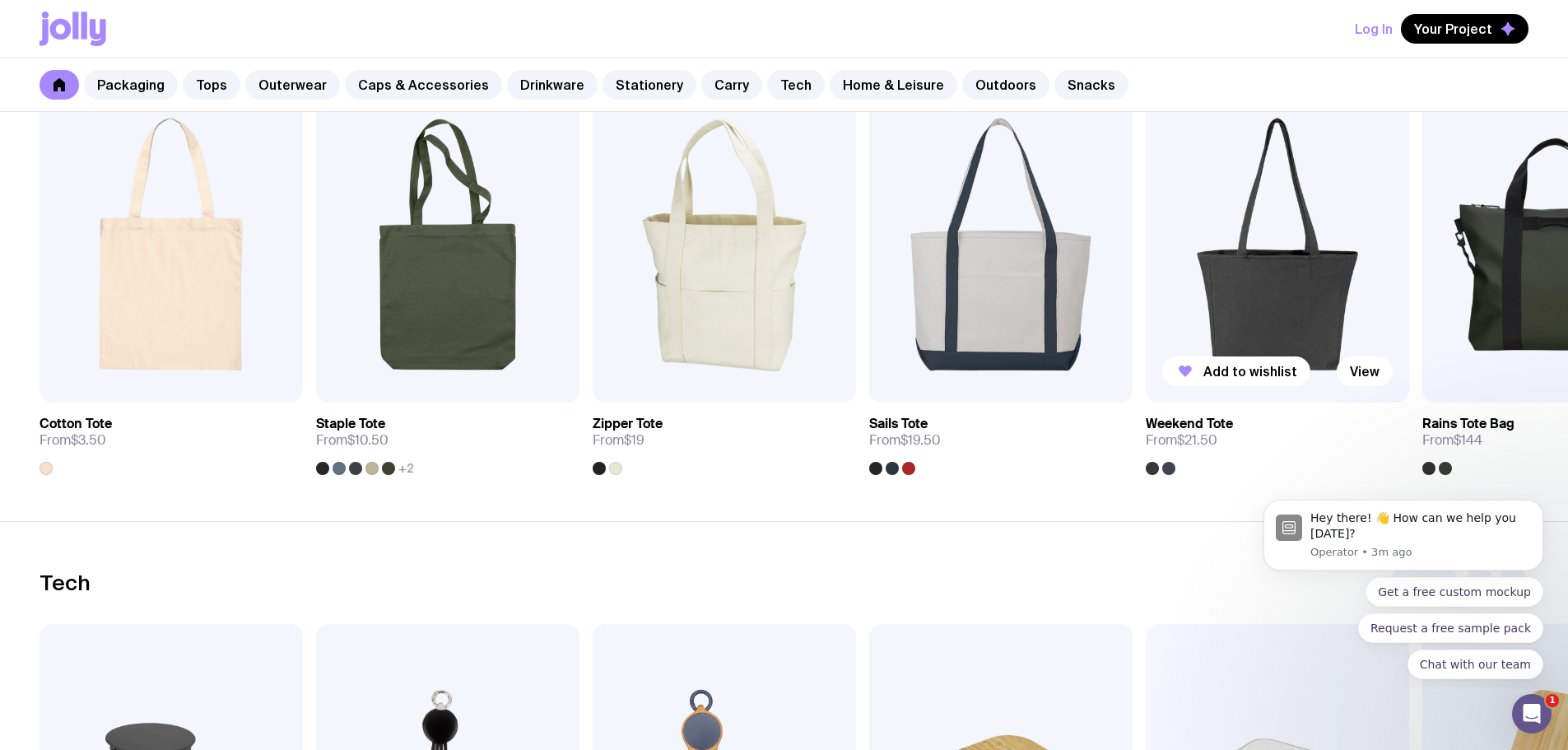
scroll to position [3992, 0]
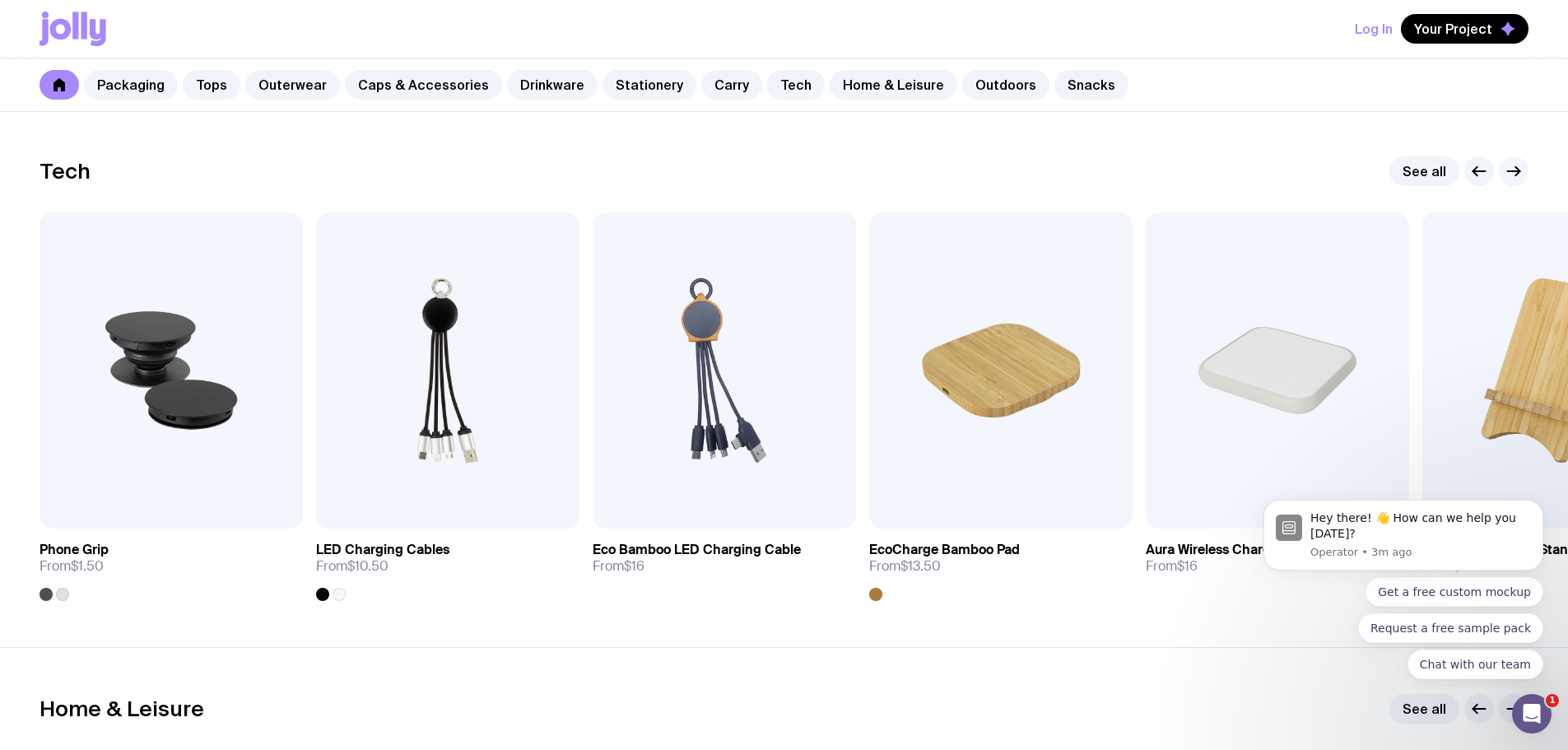
click at [1522, 164] on icon "button" at bounding box center [1514, 171] width 20 height 20
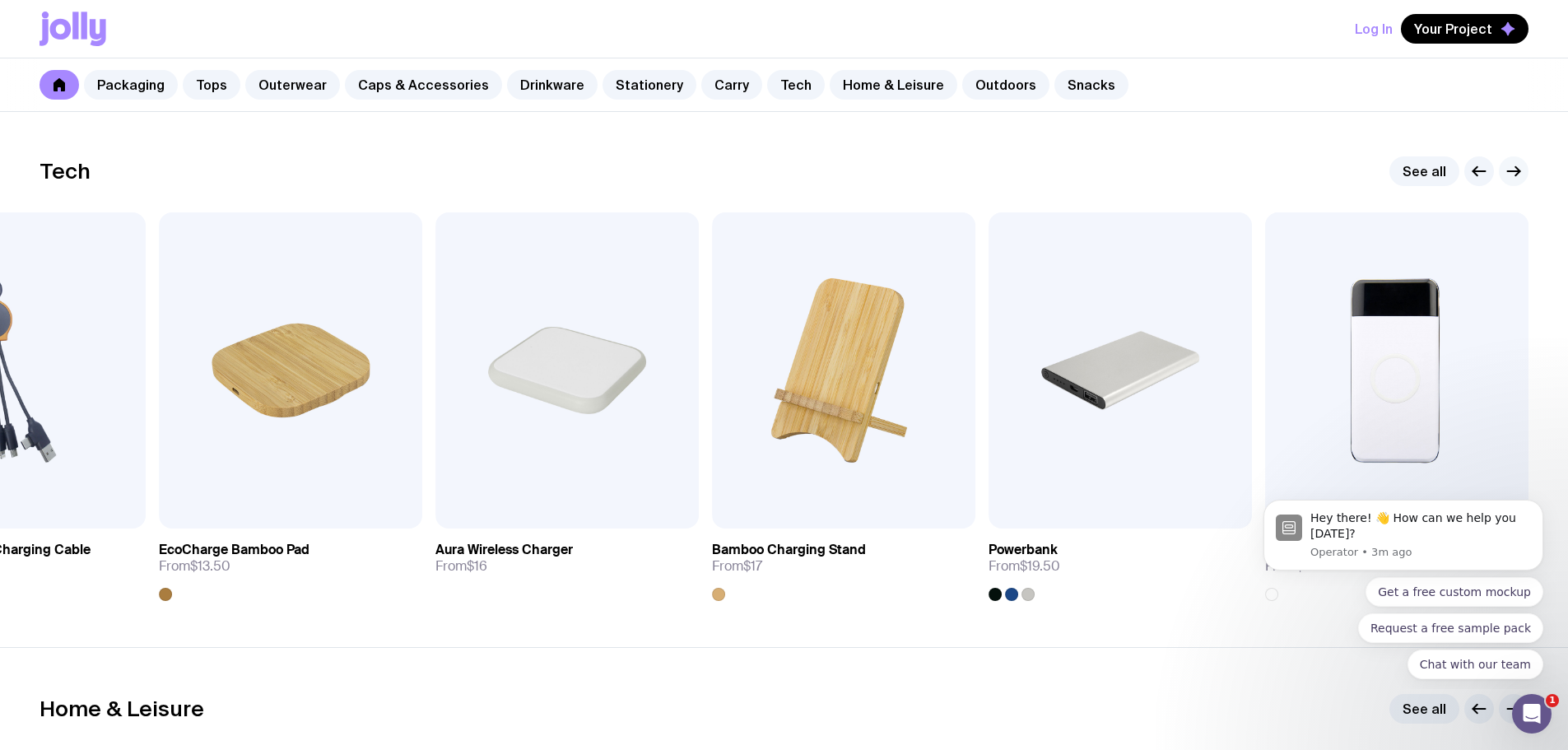
click at [1522, 164] on icon "button" at bounding box center [1514, 171] width 20 height 20
click at [1512, 169] on icon "button" at bounding box center [1514, 171] width 20 height 20
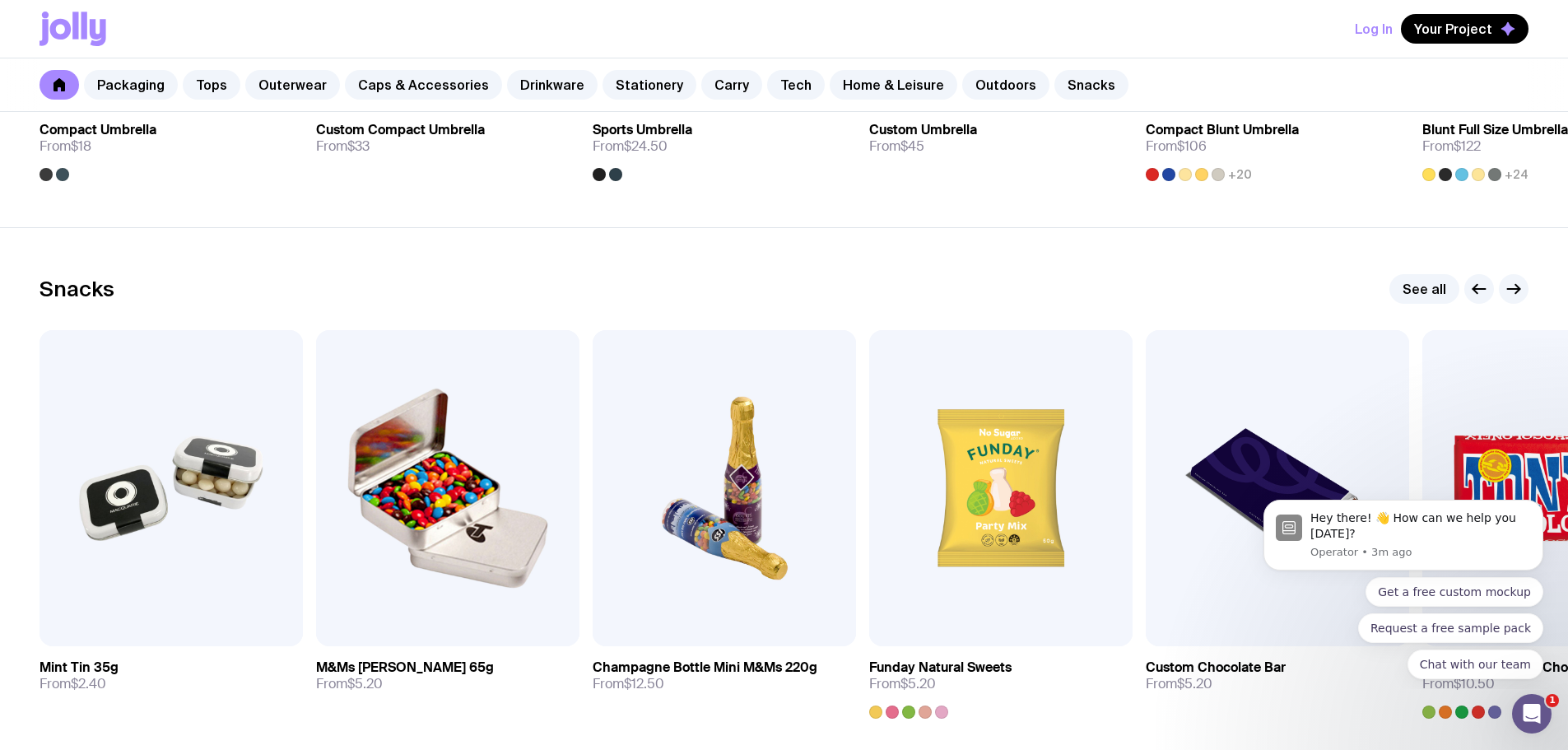
scroll to position [5474, 0]
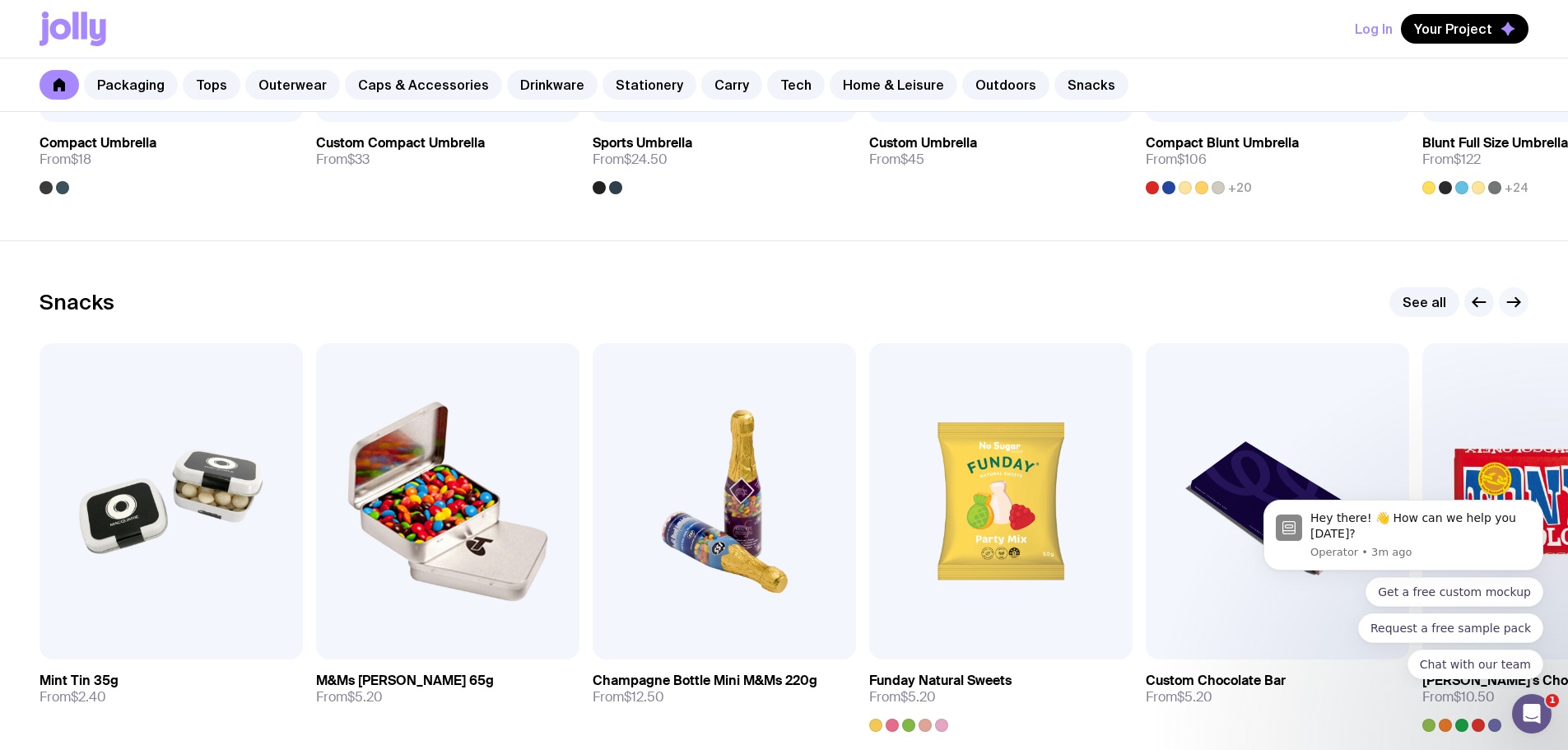
click at [1513, 297] on icon "button" at bounding box center [1514, 303] width 20 height 20
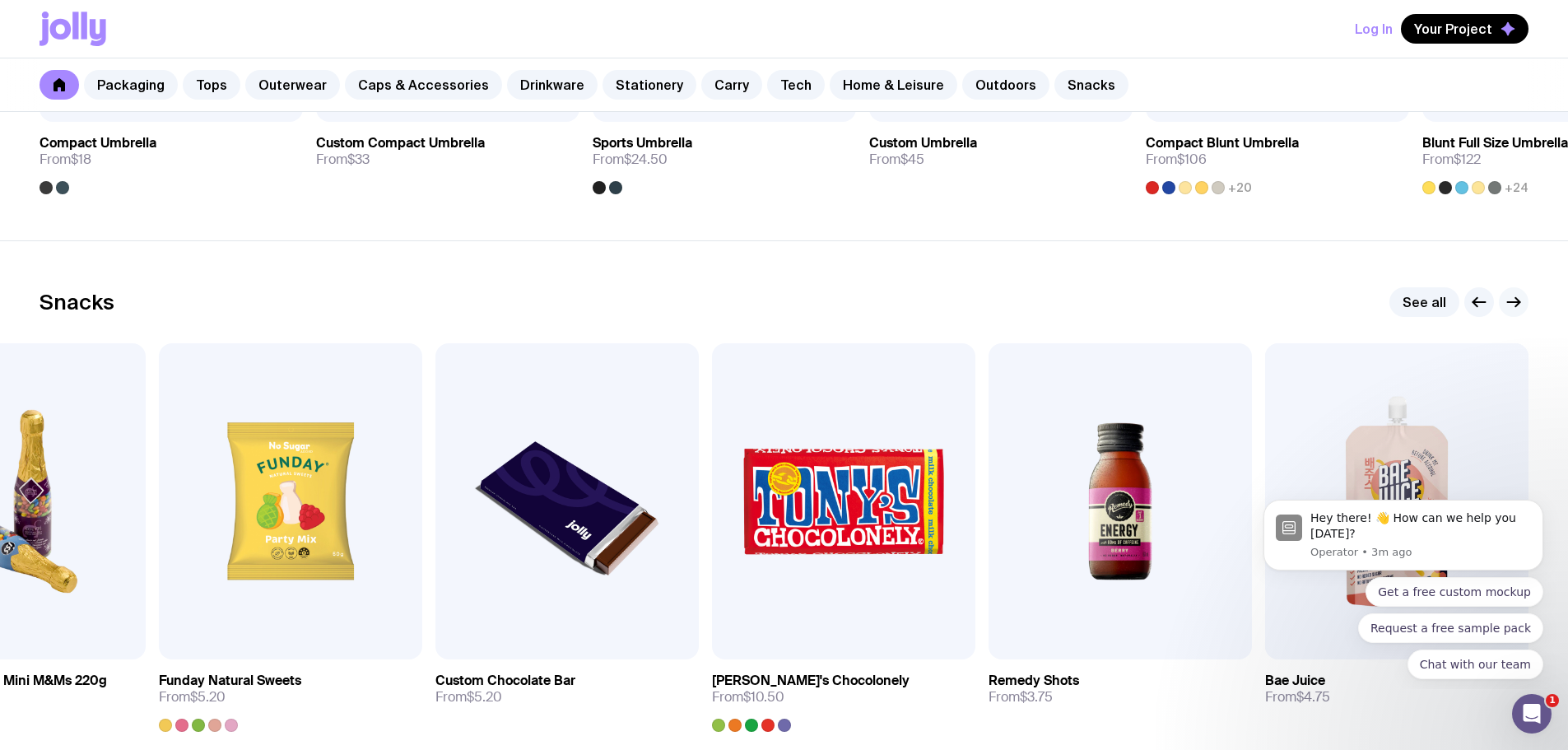
click at [1513, 297] on icon "button" at bounding box center [1514, 303] width 20 height 20
click at [1476, 300] on icon "button" at bounding box center [1479, 303] width 20 height 20
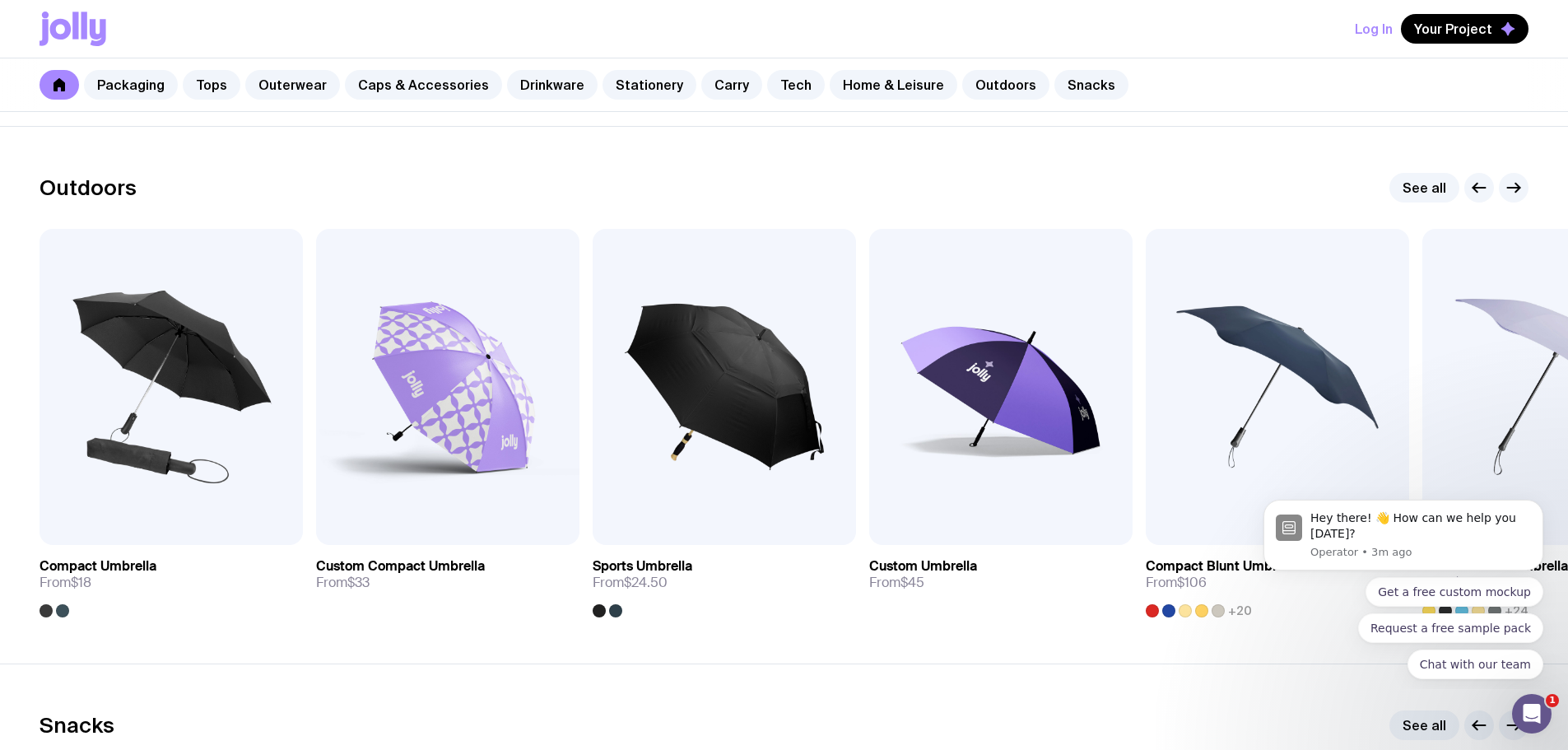
scroll to position [5024, 0]
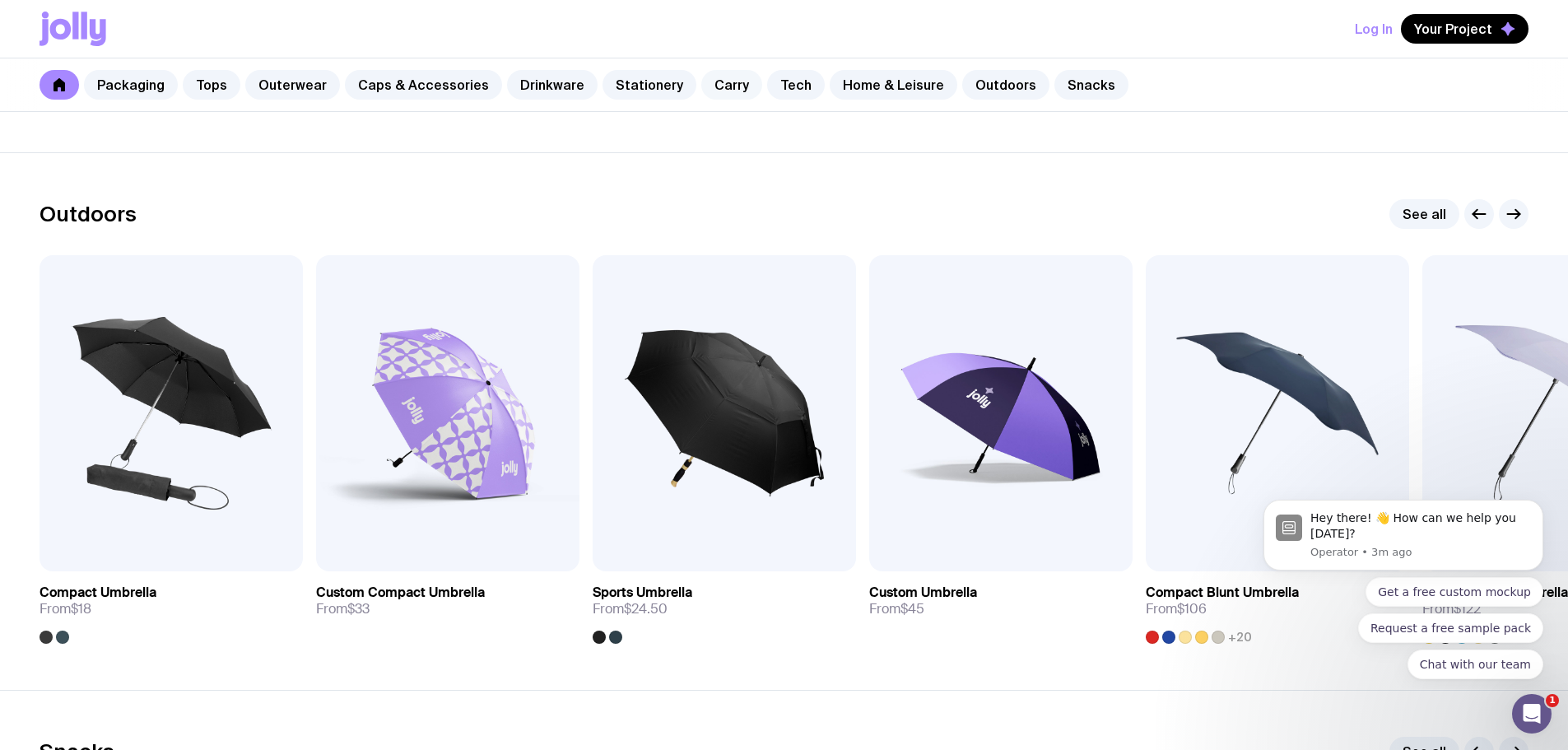
click at [707, 85] on link "Carry" at bounding box center [731, 84] width 61 height 29
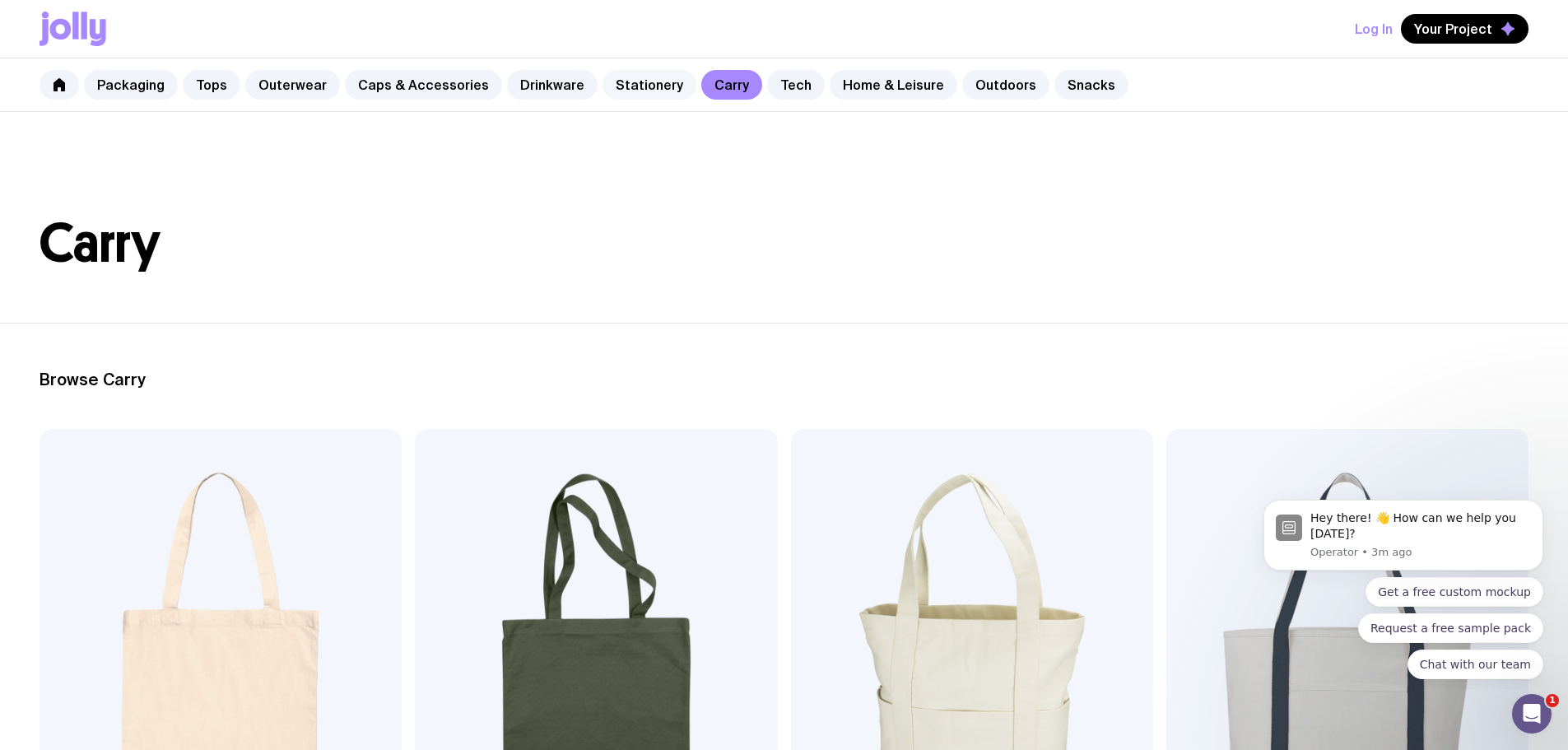
click at [622, 81] on link "Stationery" at bounding box center [650, 84] width 94 height 29
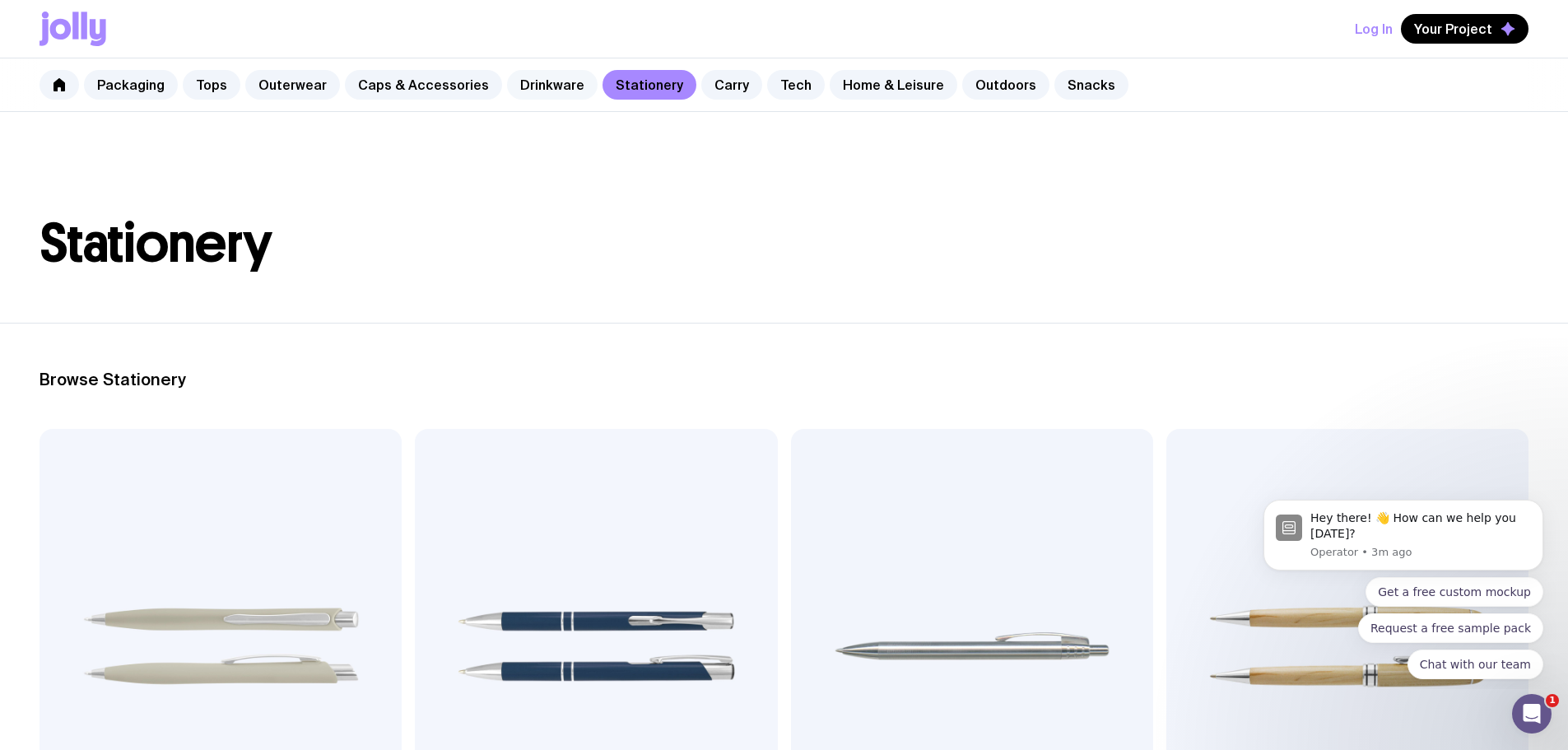
click at [532, 79] on link "Drinkware" at bounding box center [553, 84] width 91 height 29
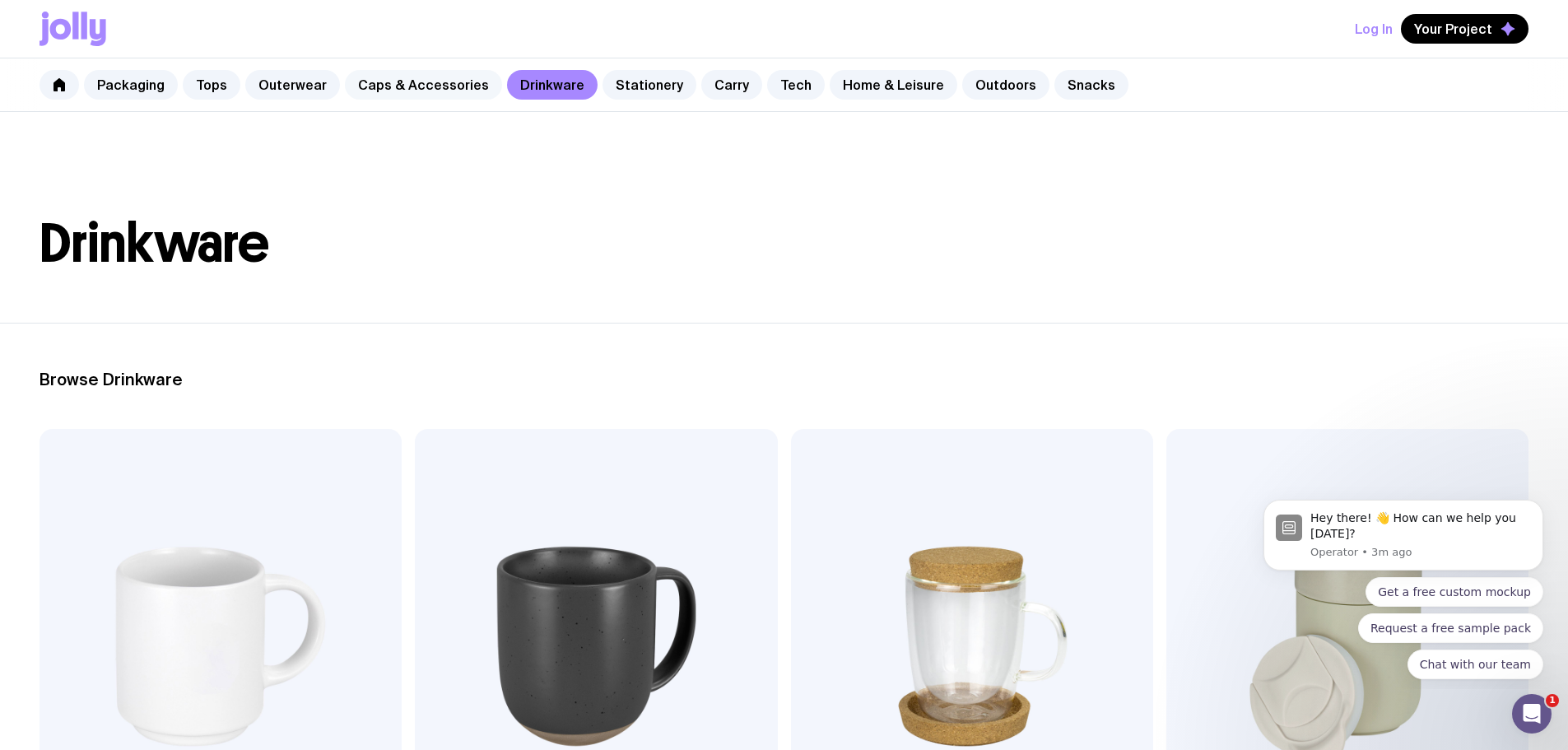
click at [449, 94] on link "Caps & Accessories" at bounding box center [423, 84] width 158 height 29
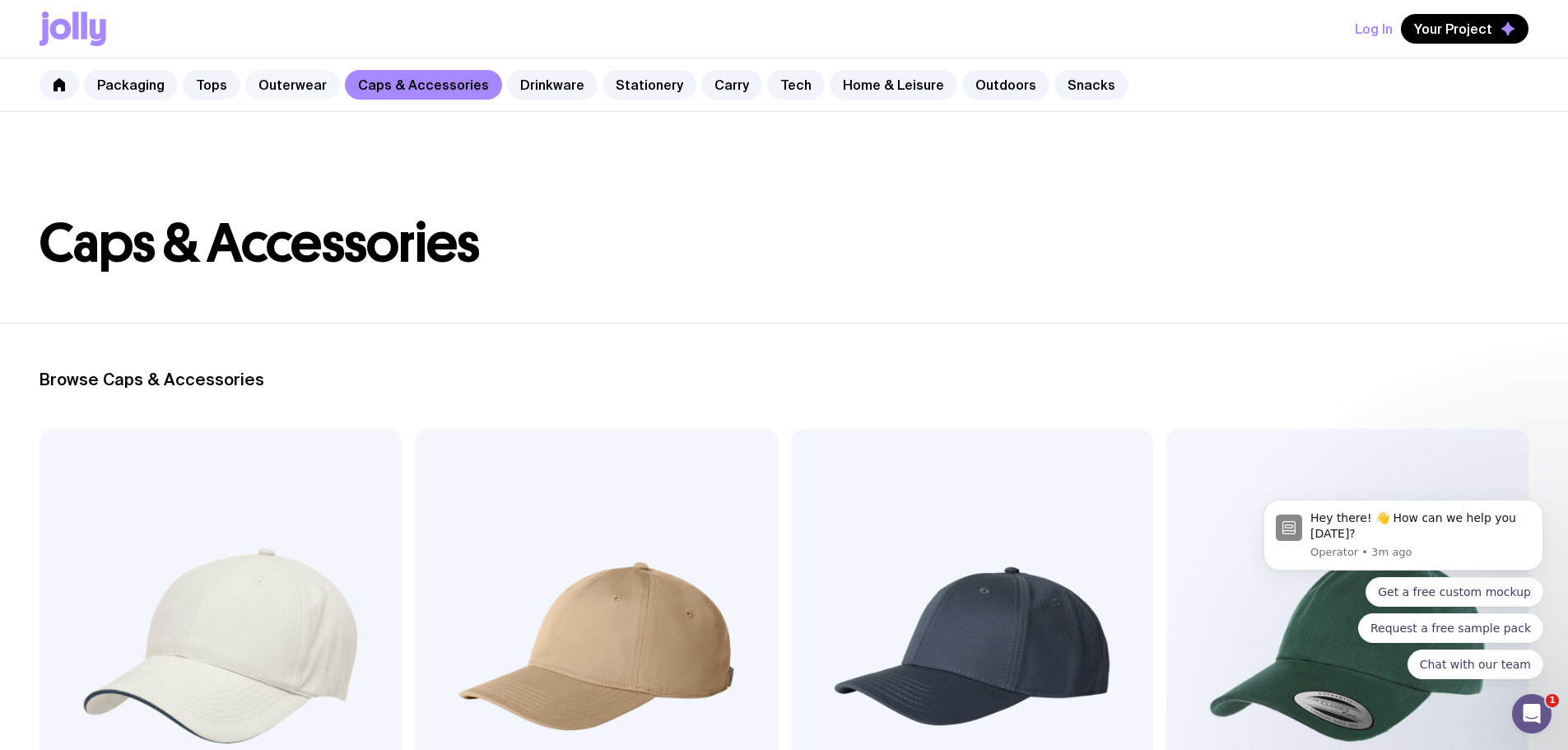
click at [275, 86] on link "Outerwear" at bounding box center [293, 84] width 95 height 29
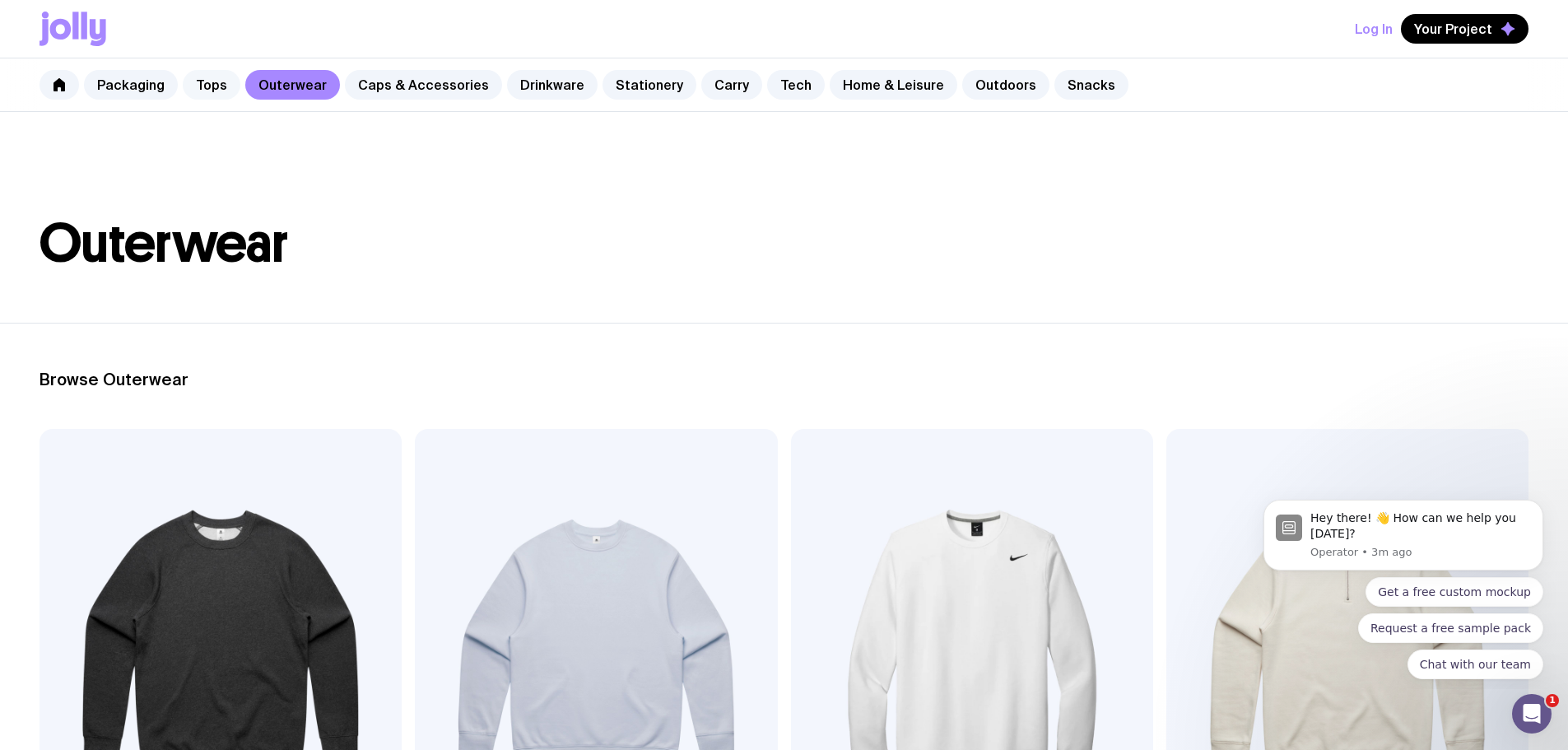
click at [226, 87] on link "Tops" at bounding box center [211, 84] width 58 height 29
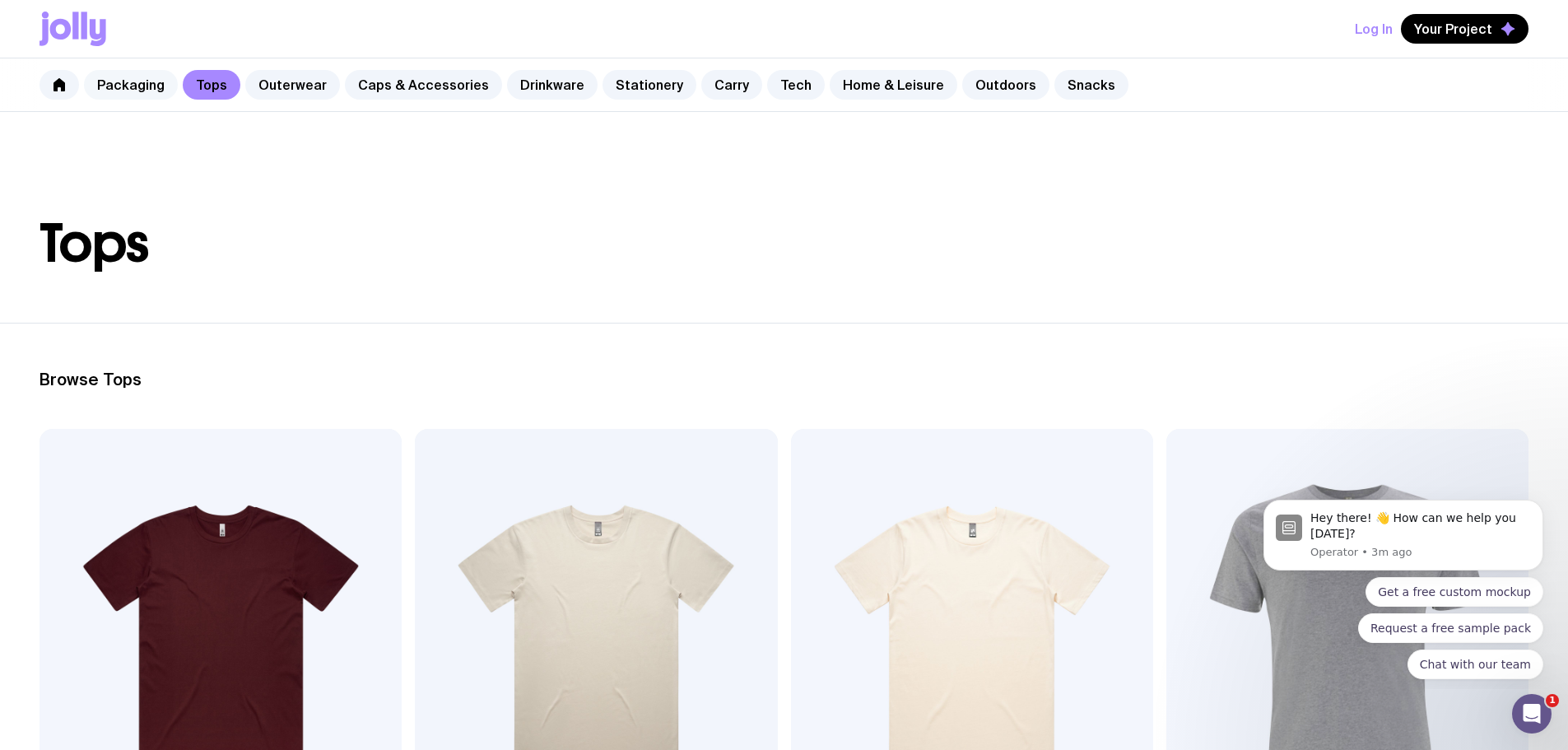
click at [105, 77] on link "Packaging" at bounding box center [131, 84] width 94 height 29
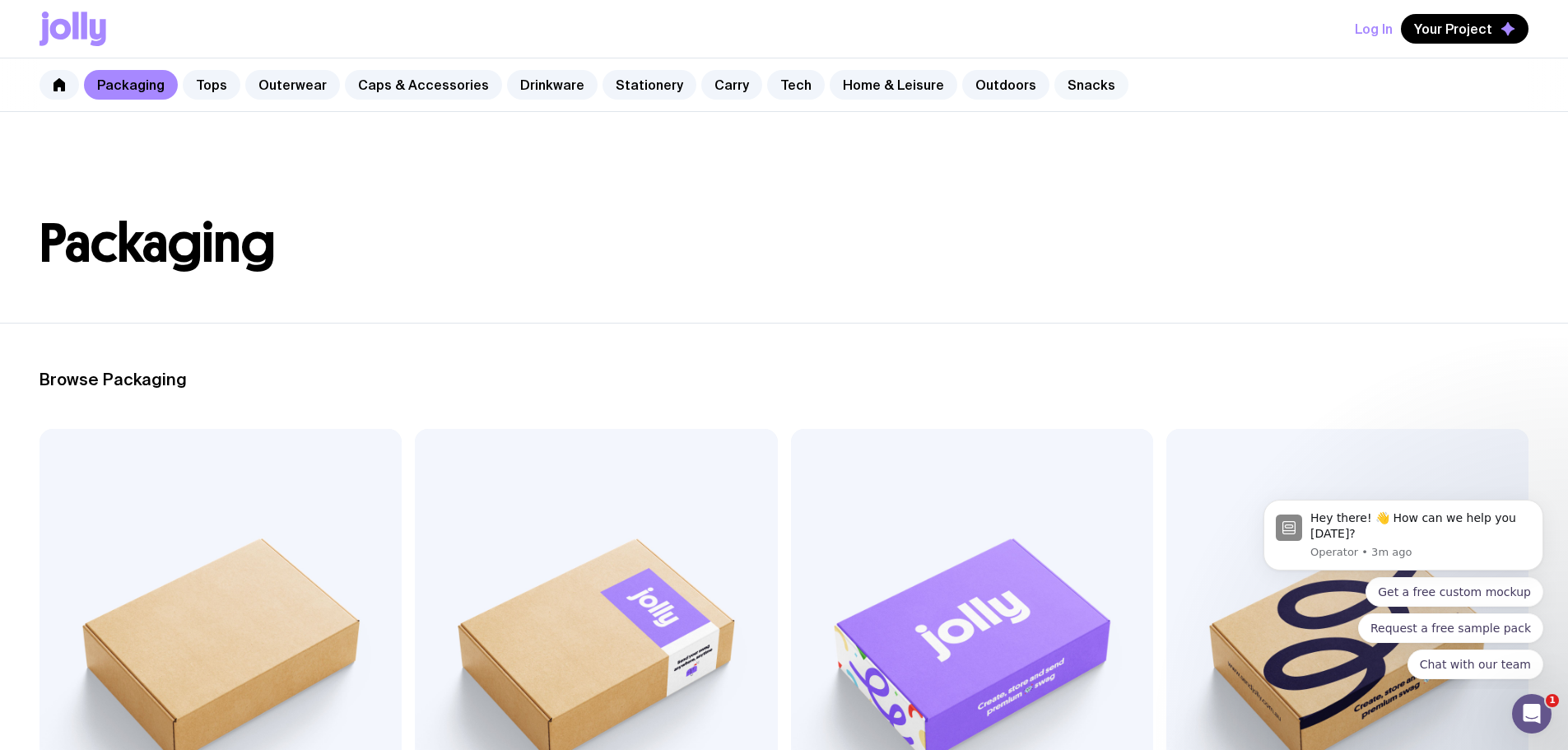
click at [1055, 76] on link "Snacks" at bounding box center [1092, 84] width 74 height 29
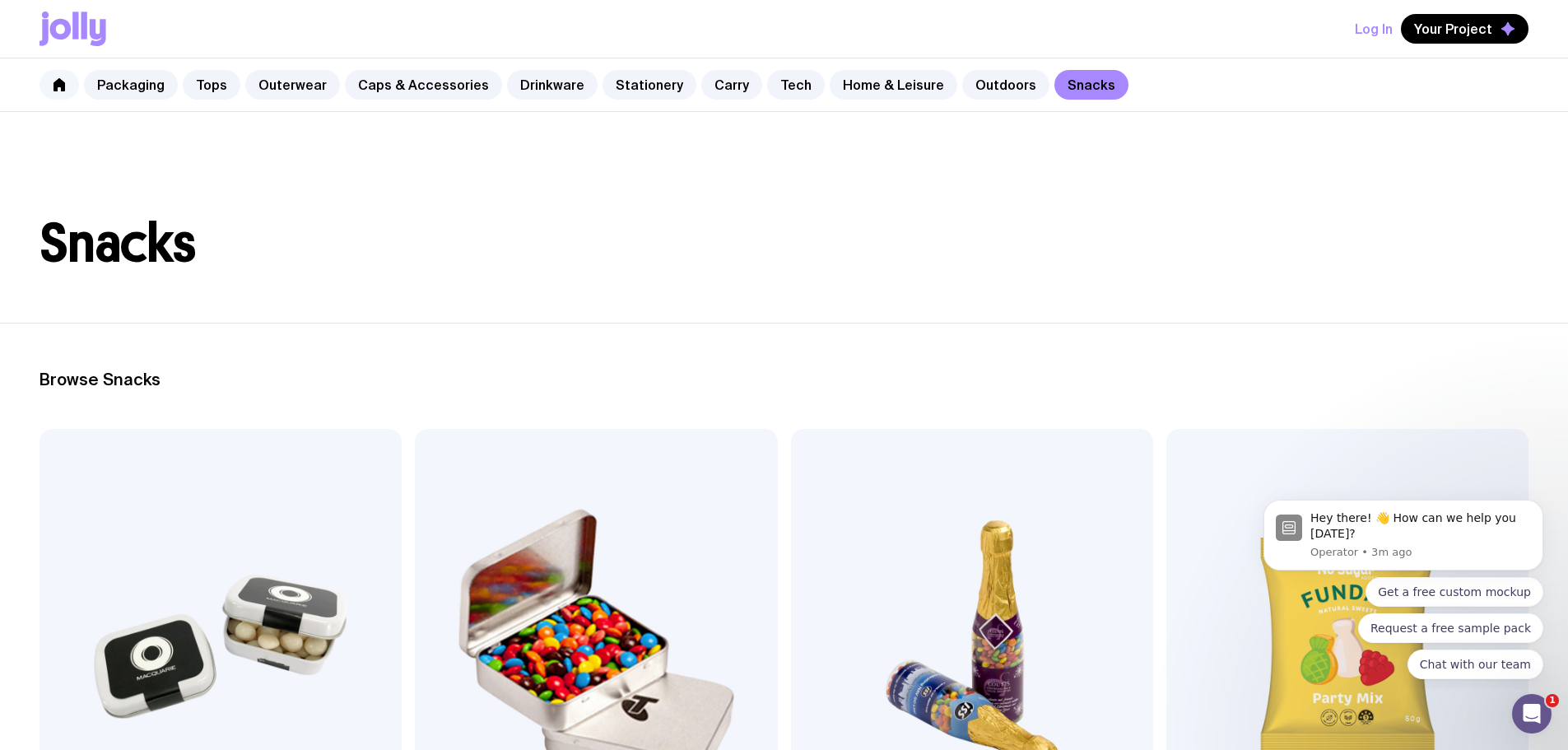
click at [65, 84] on icon at bounding box center [60, 85] width 13 height 13
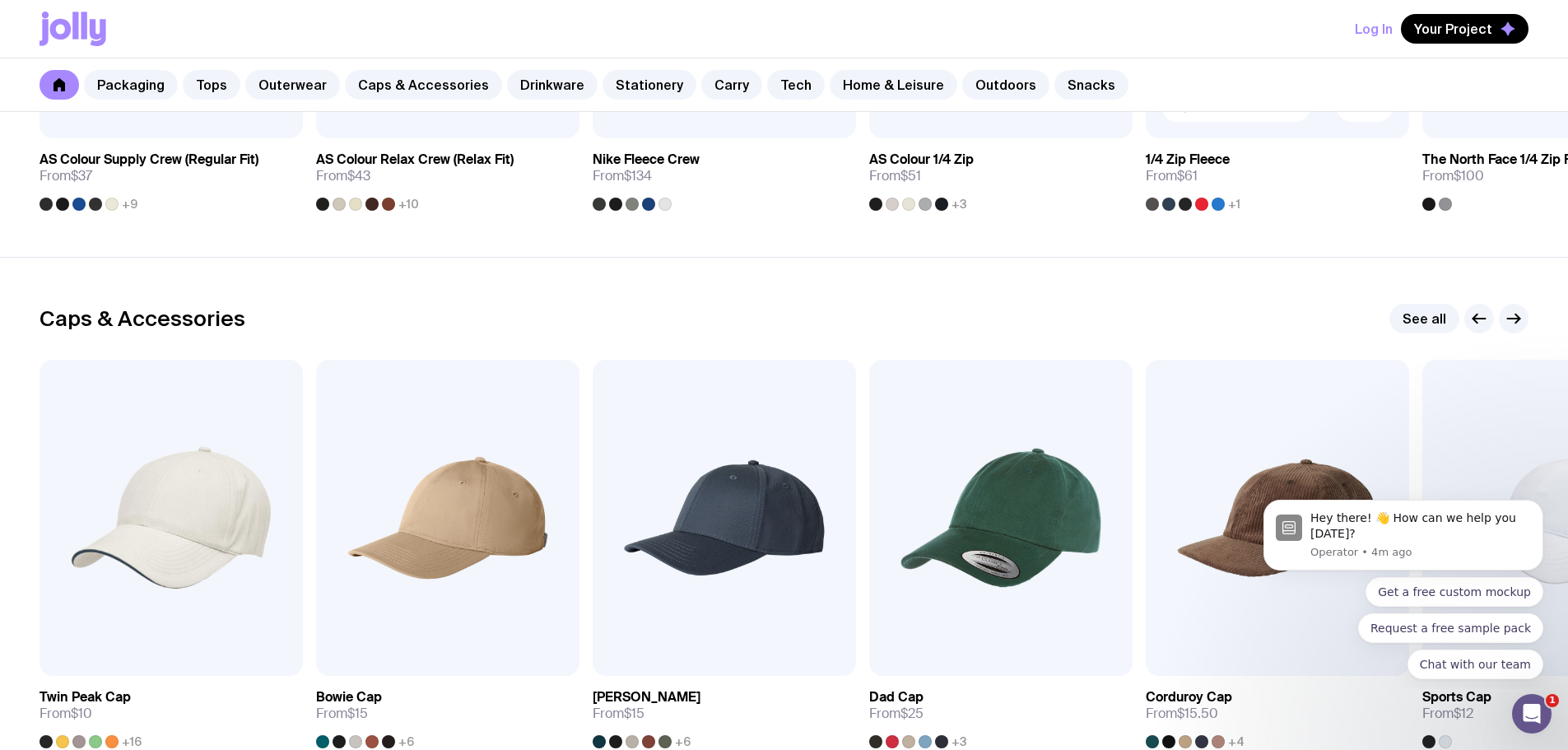
scroll to position [1730, 0]
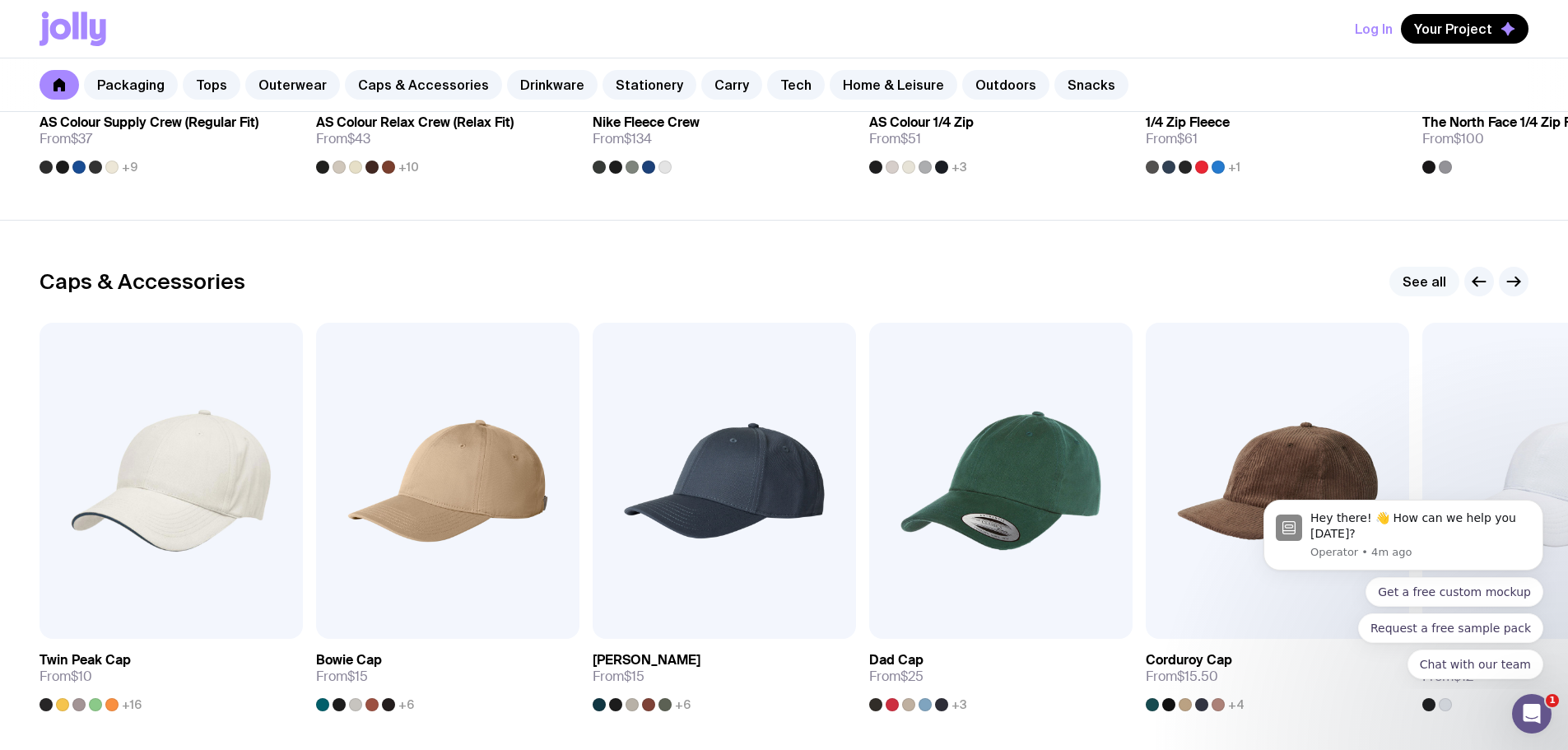
click at [1438, 289] on link "See all" at bounding box center [1424, 281] width 70 height 29
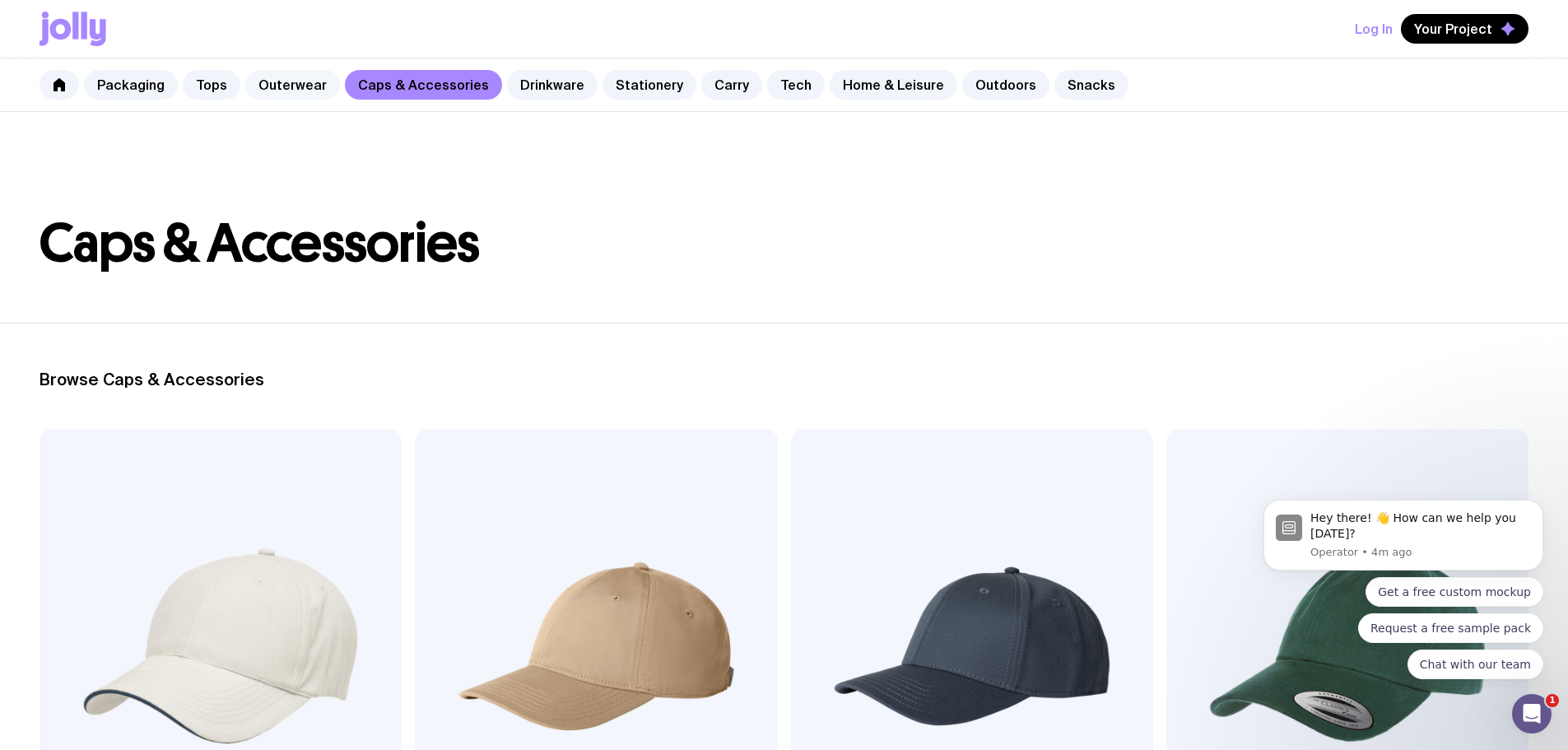
click at [283, 91] on link "Outerwear" at bounding box center [293, 84] width 95 height 29
